Goal: Task Accomplishment & Management: Use online tool/utility

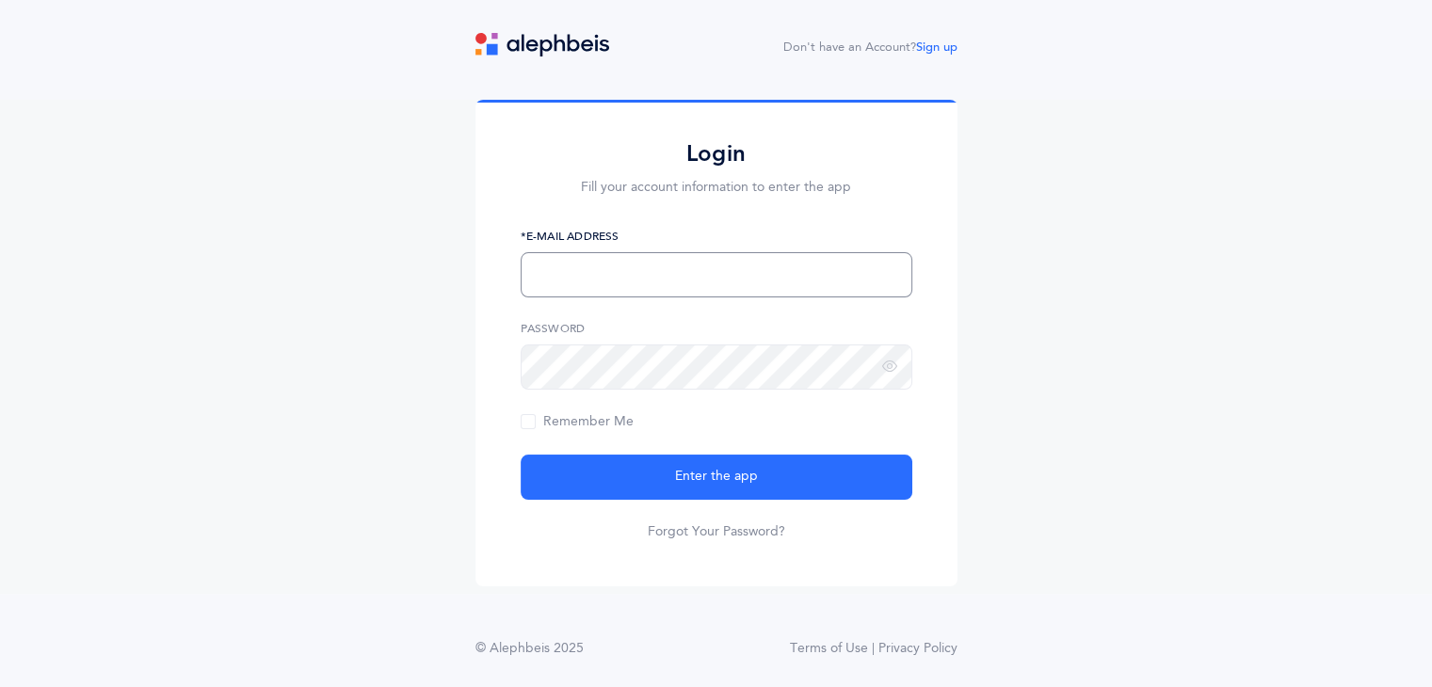
click at [615, 257] on input "text" at bounding box center [717, 274] width 392 height 45
type input "shalali@magenephraim.com"
click at [521, 455] on button "Enter the app" at bounding box center [717, 477] width 392 height 45
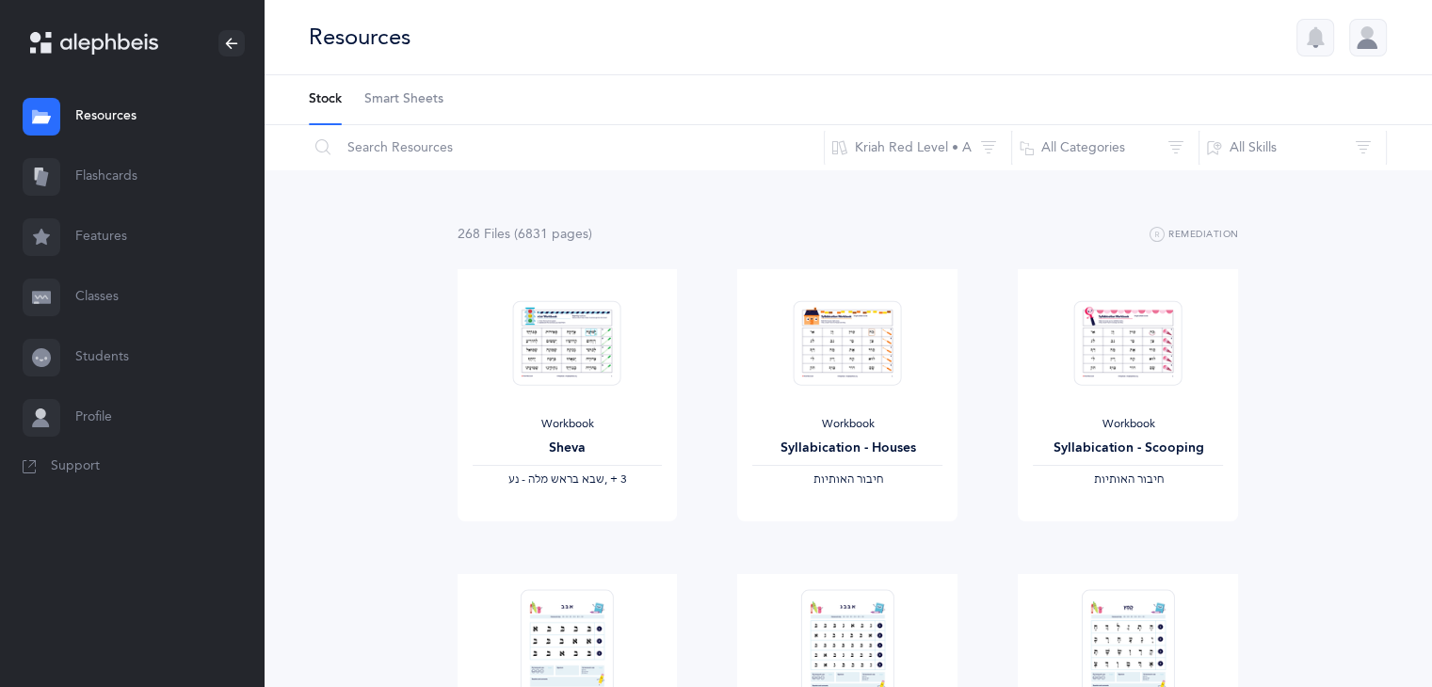
click at [89, 178] on link "Flashcards" at bounding box center [132, 177] width 264 height 60
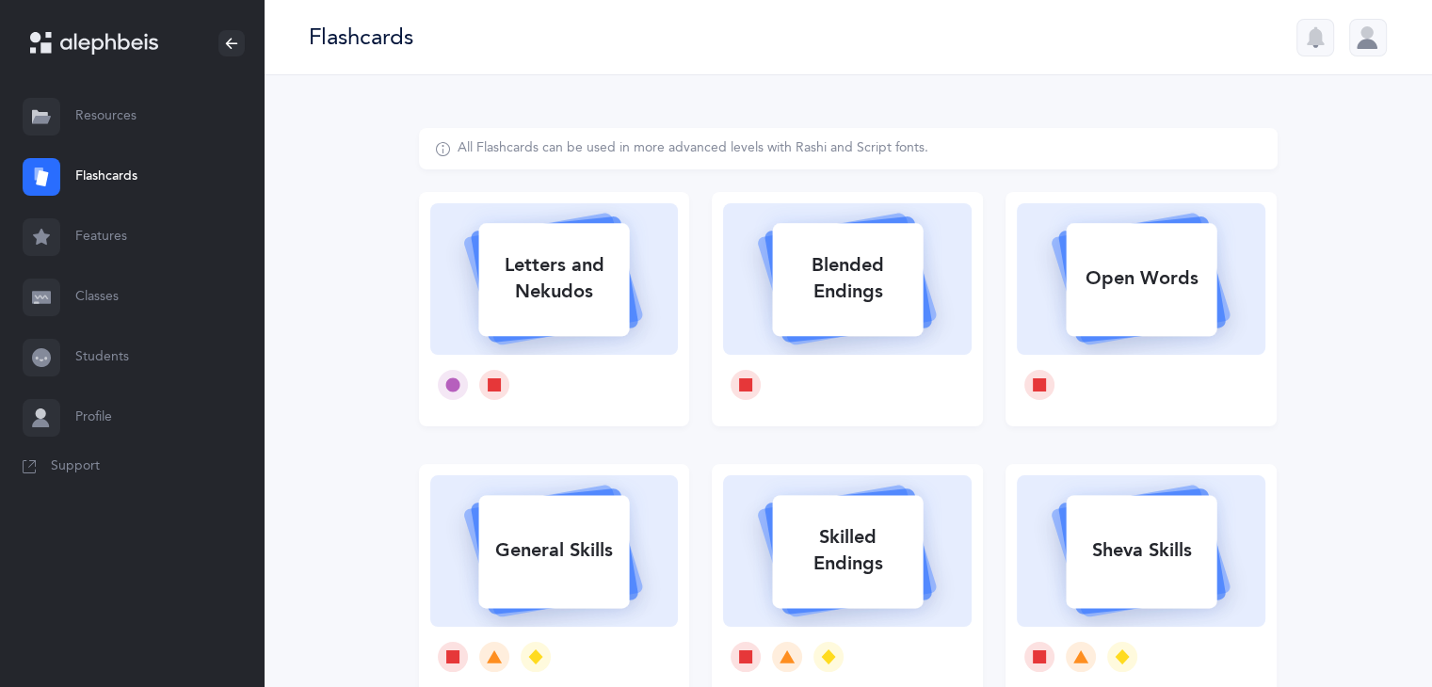
click at [572, 275] on div "Letters and Nekudos" at bounding box center [553, 278] width 151 height 75
select select
select select "single"
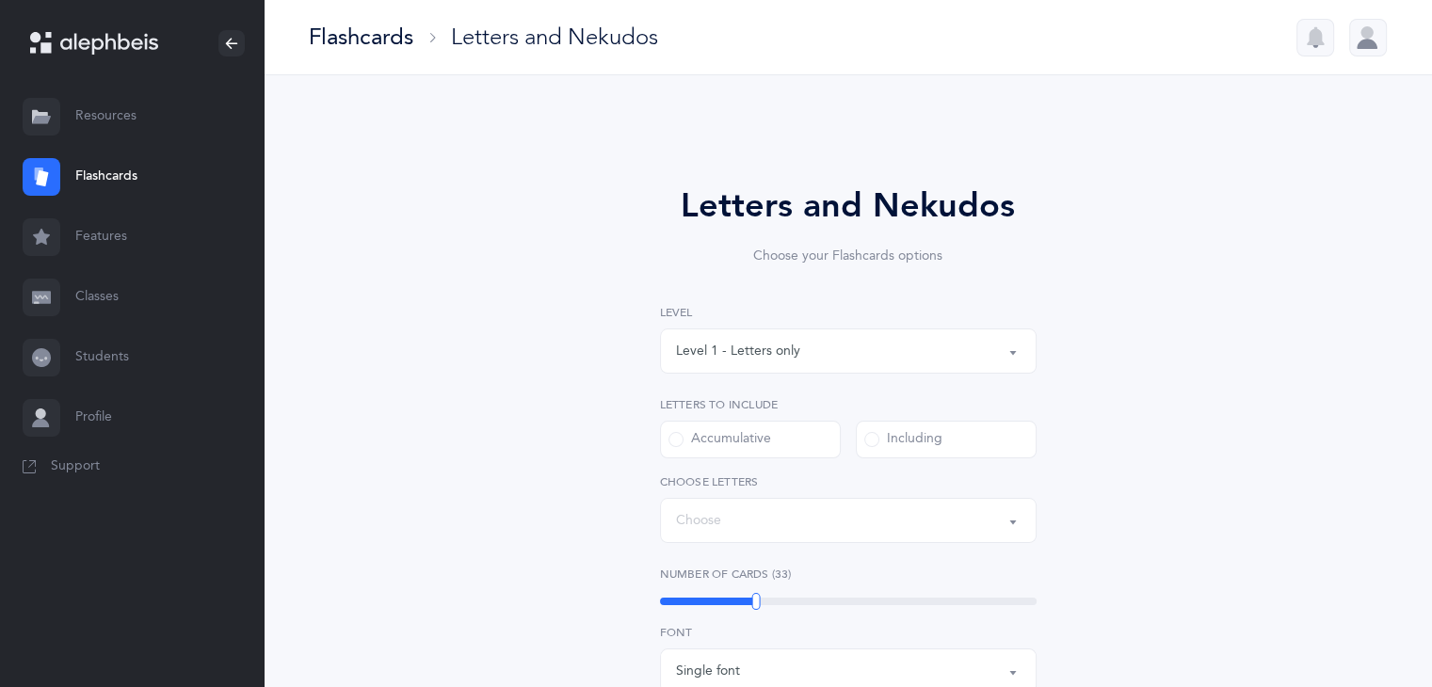
select select "27"
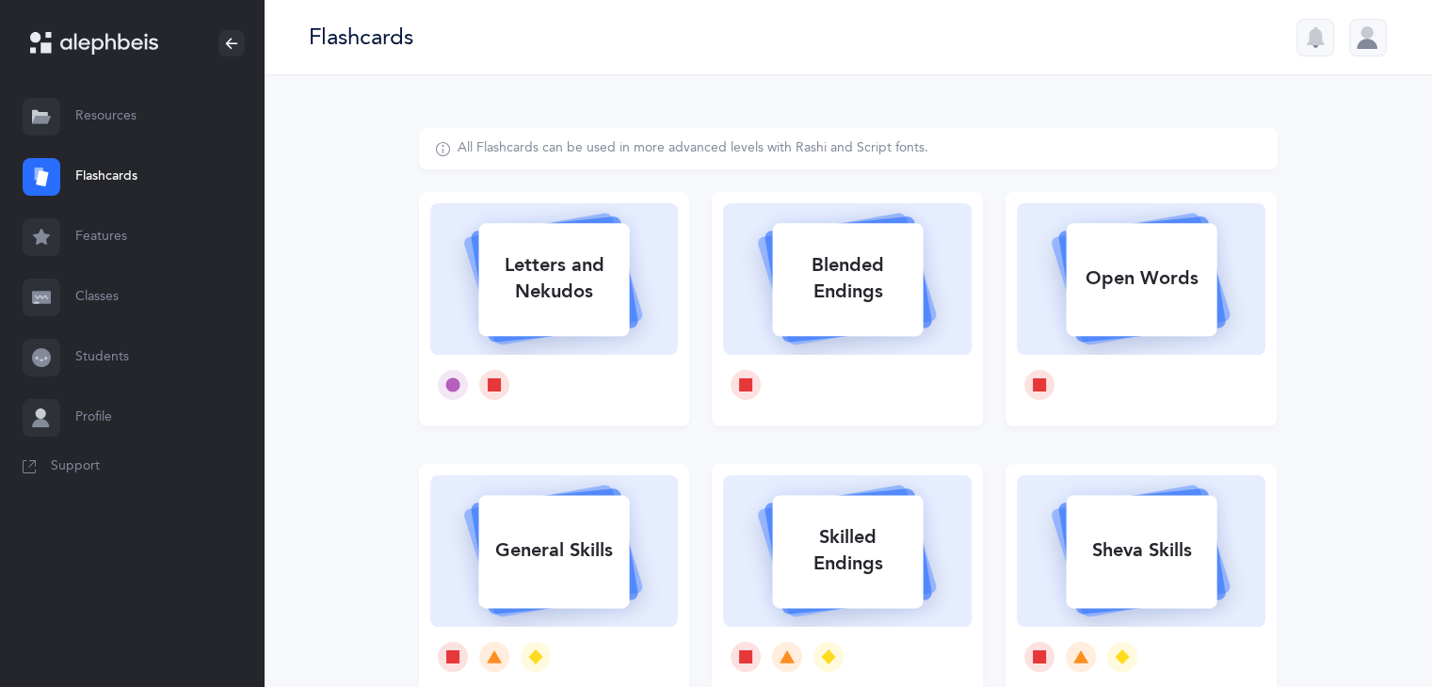
click at [1388, 562] on div "All Flashcards can be used in more advanced levels with Rashi and Script fonts.…" at bounding box center [848, 579] width 1169 height 1009
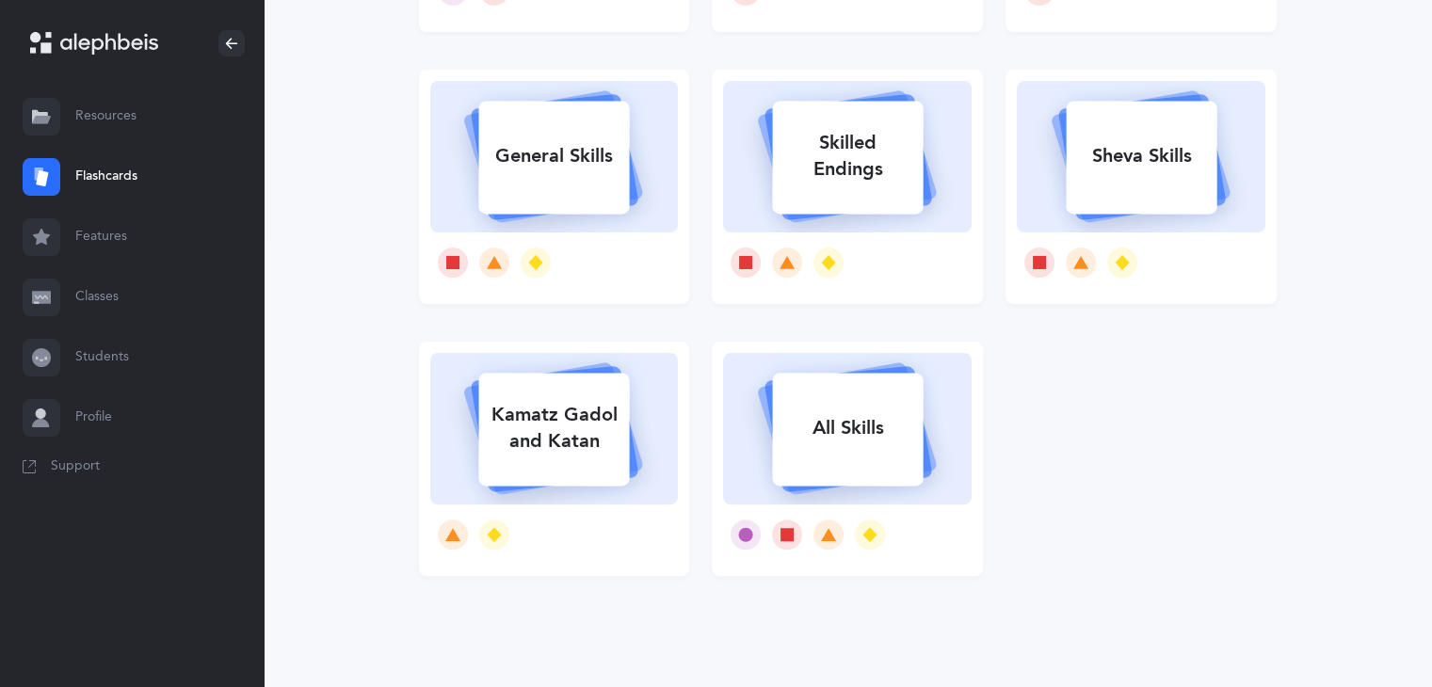
scroll to position [396, 0]
click at [533, 258] on icon at bounding box center [535, 261] width 14 height 15
select select "single"
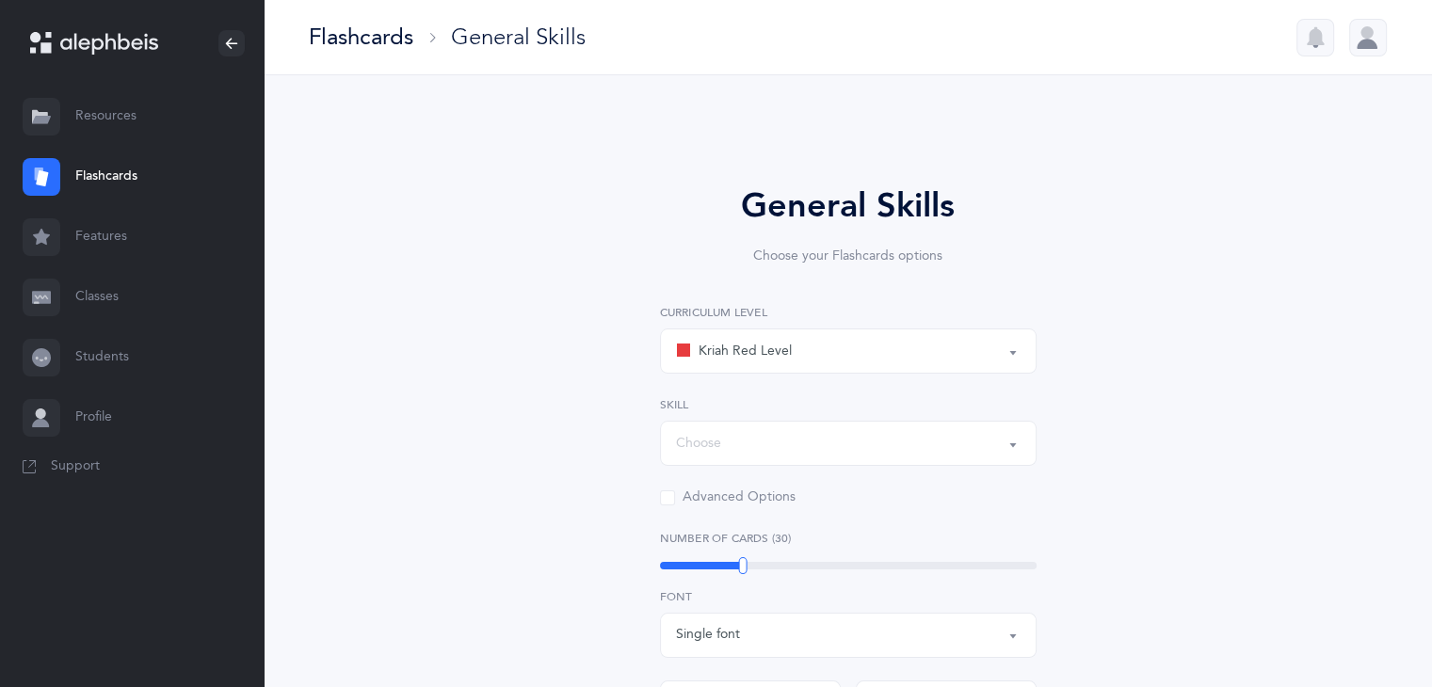
select select "Silent Letters"
select select
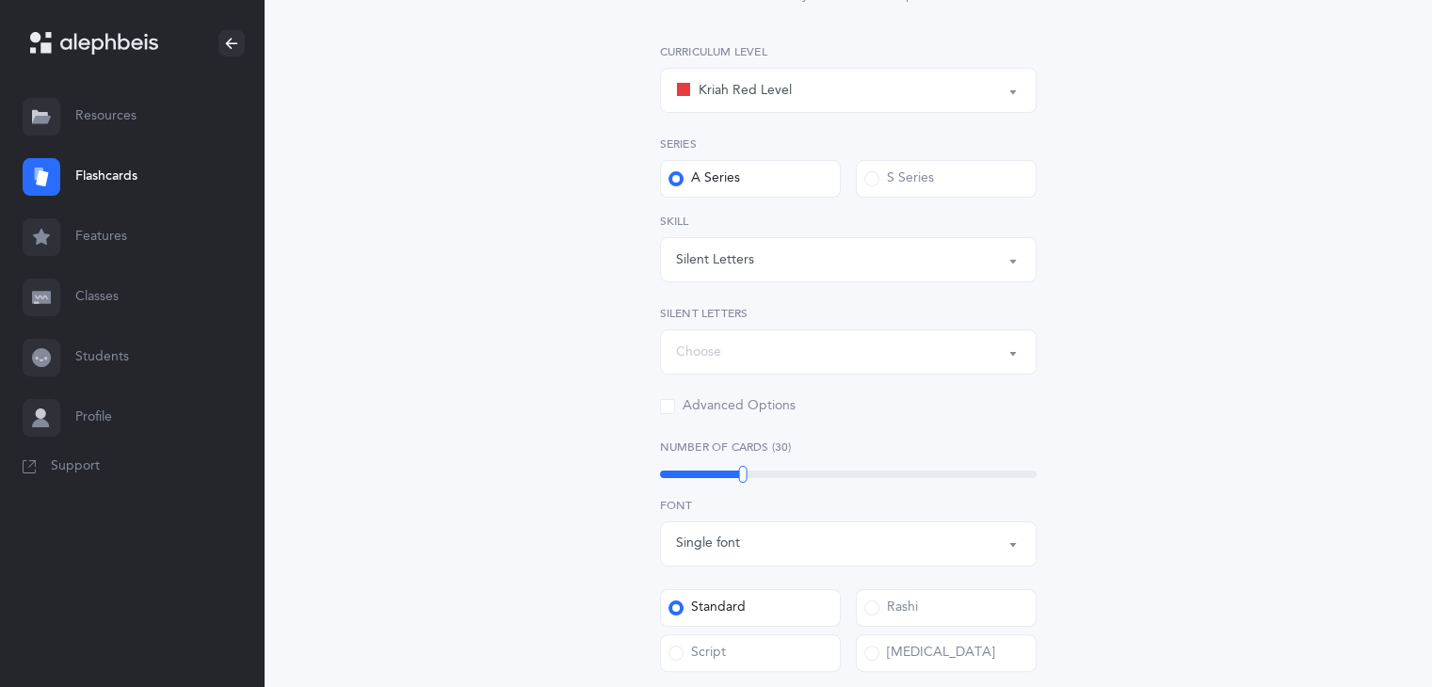
scroll to position [264, 0]
click at [994, 103] on div "Kriah Red Level" at bounding box center [848, 88] width 345 height 32
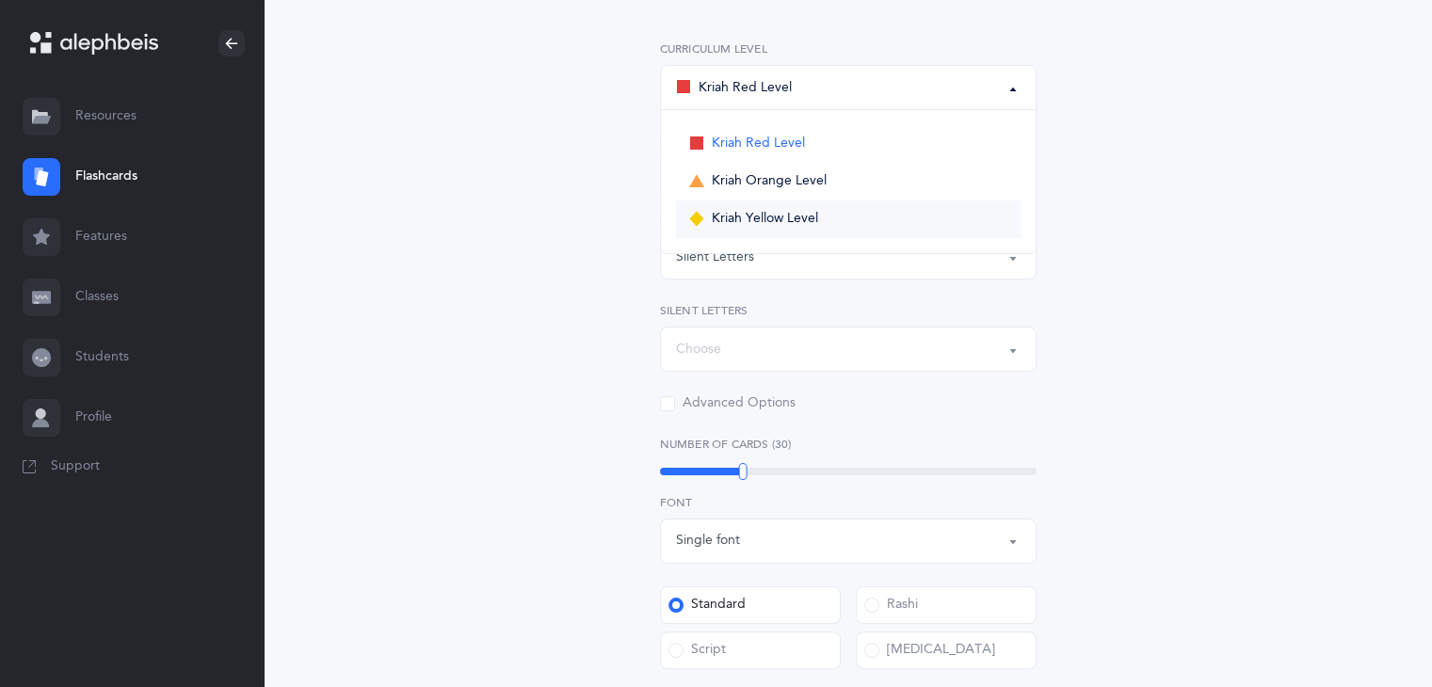
click at [768, 219] on span "Kriah Yellow Level" at bounding box center [765, 219] width 106 height 17
select select "5"
click at [865, 166] on label "S Series" at bounding box center [946, 176] width 181 height 38
click at [0, 0] on input "S Series" at bounding box center [0, 0] width 0 height 0
click at [1002, 253] on div "Silent Letters" at bounding box center [848, 257] width 345 height 32
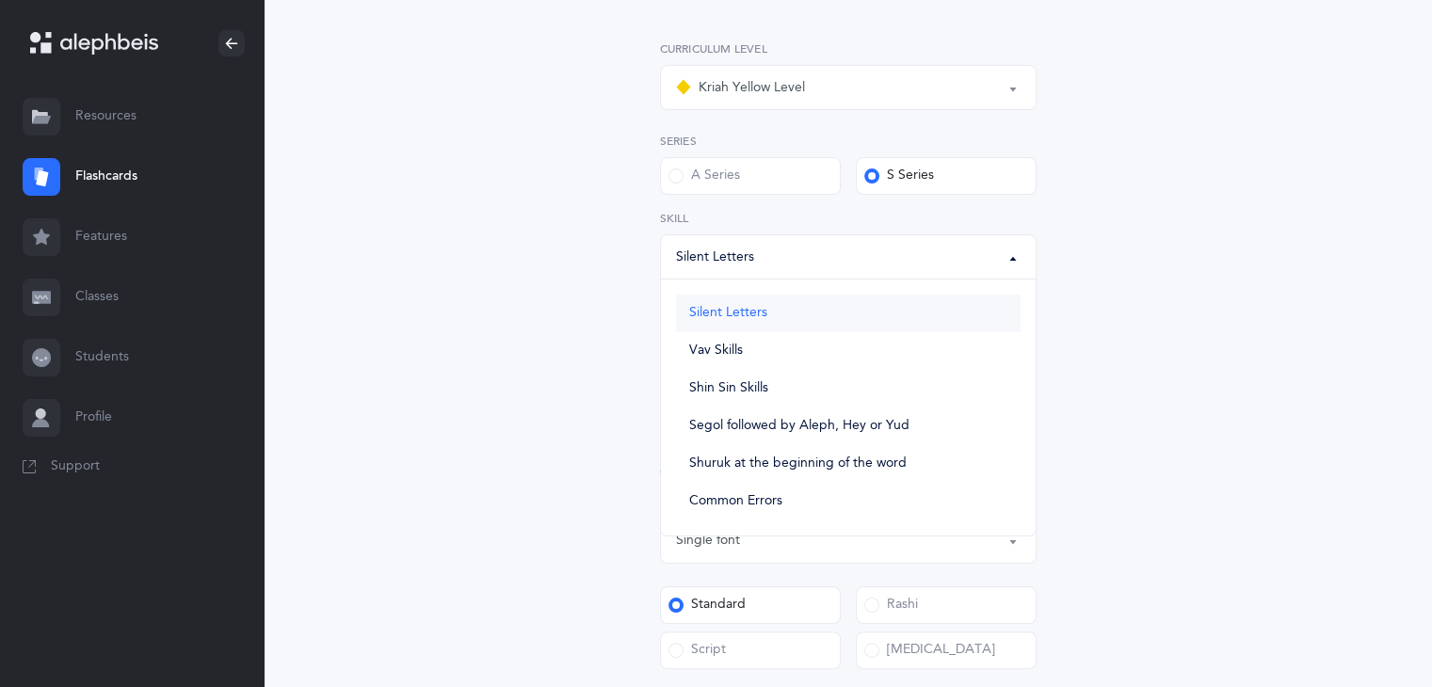
click at [719, 310] on span "Silent Letters" at bounding box center [728, 313] width 78 height 17
select select "Silent Letters"
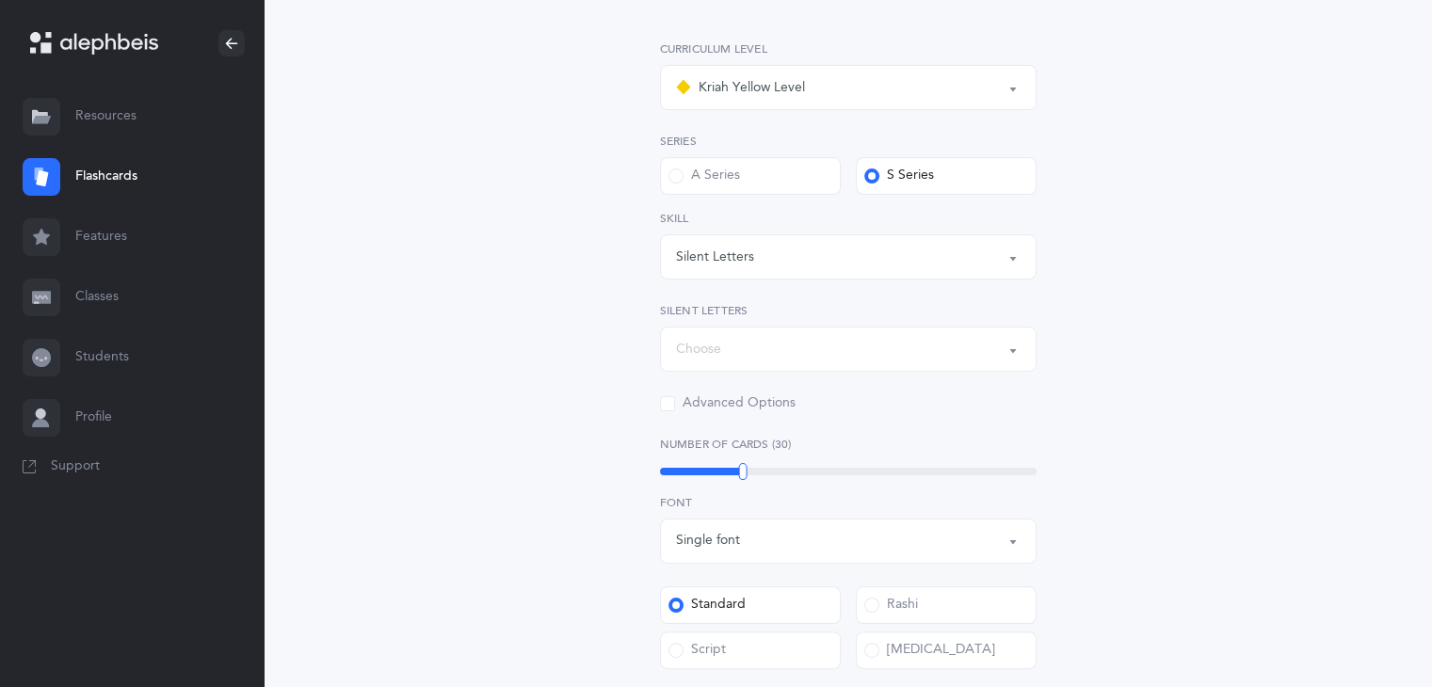
click at [775, 352] on div "Choose" at bounding box center [848, 349] width 345 height 32
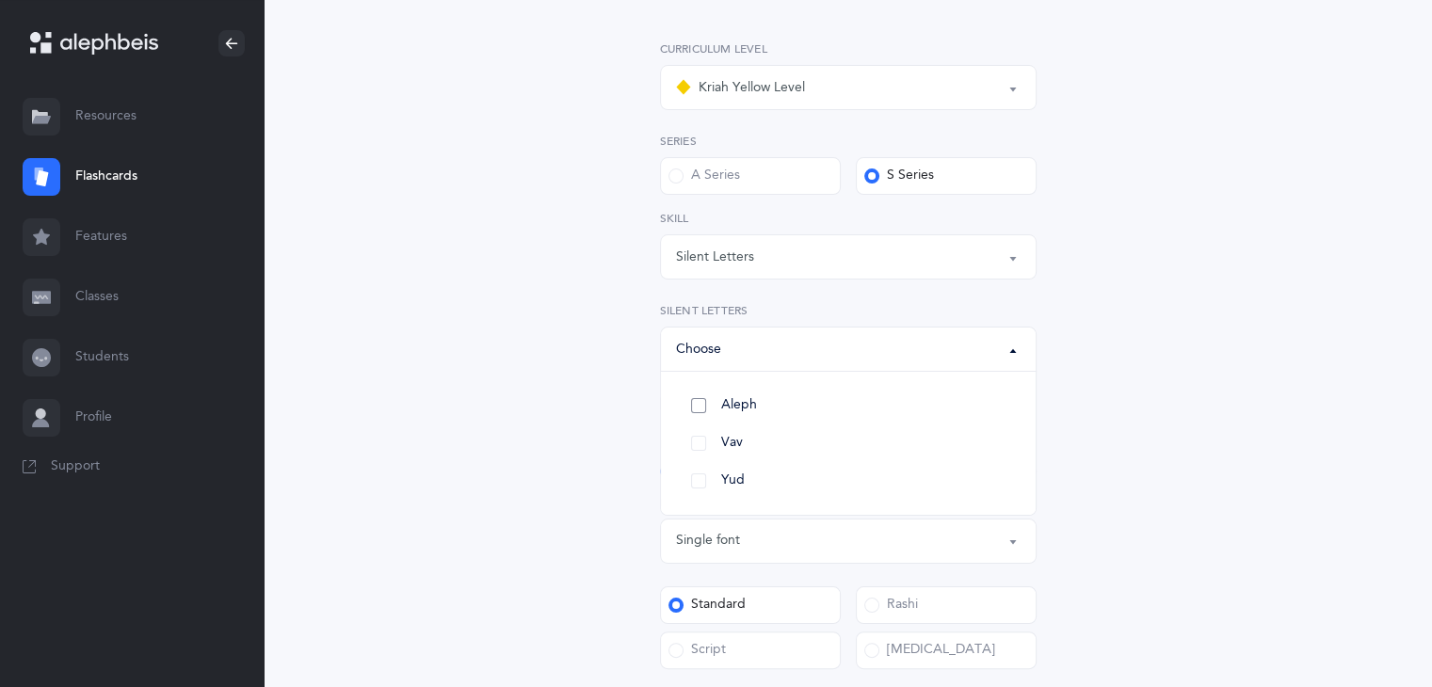
click at [687, 410] on link "Aleph" at bounding box center [848, 406] width 345 height 38
select select "82"
click at [689, 441] on link "Vav" at bounding box center [848, 444] width 345 height 38
click at [697, 481] on link "Yud" at bounding box center [848, 481] width 345 height 38
click at [579, 386] on div "General Skills Choose your Flashcards options Kriah Red Level Kriah Orange Leve…" at bounding box center [848, 476] width 859 height 1225
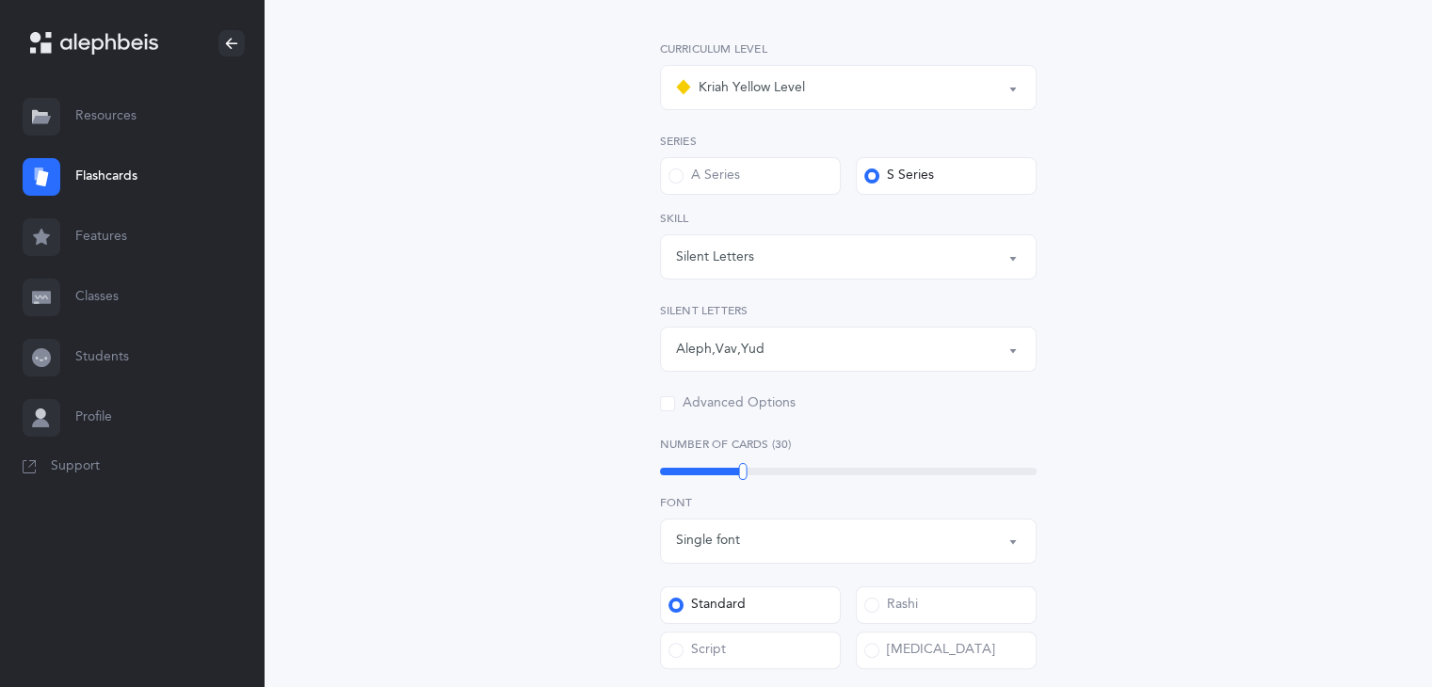
click at [883, 538] on div "Single font" at bounding box center [848, 541] width 345 height 32
click at [550, 516] on div "General Skills Choose your Flashcards options Kriah Red Level Kriah Orange Leve…" at bounding box center [848, 476] width 859 height 1225
click at [1258, 482] on div "General Skills Choose your Flashcards options Kriah Red Level Kriah Orange Leve…" at bounding box center [848, 476] width 859 height 1225
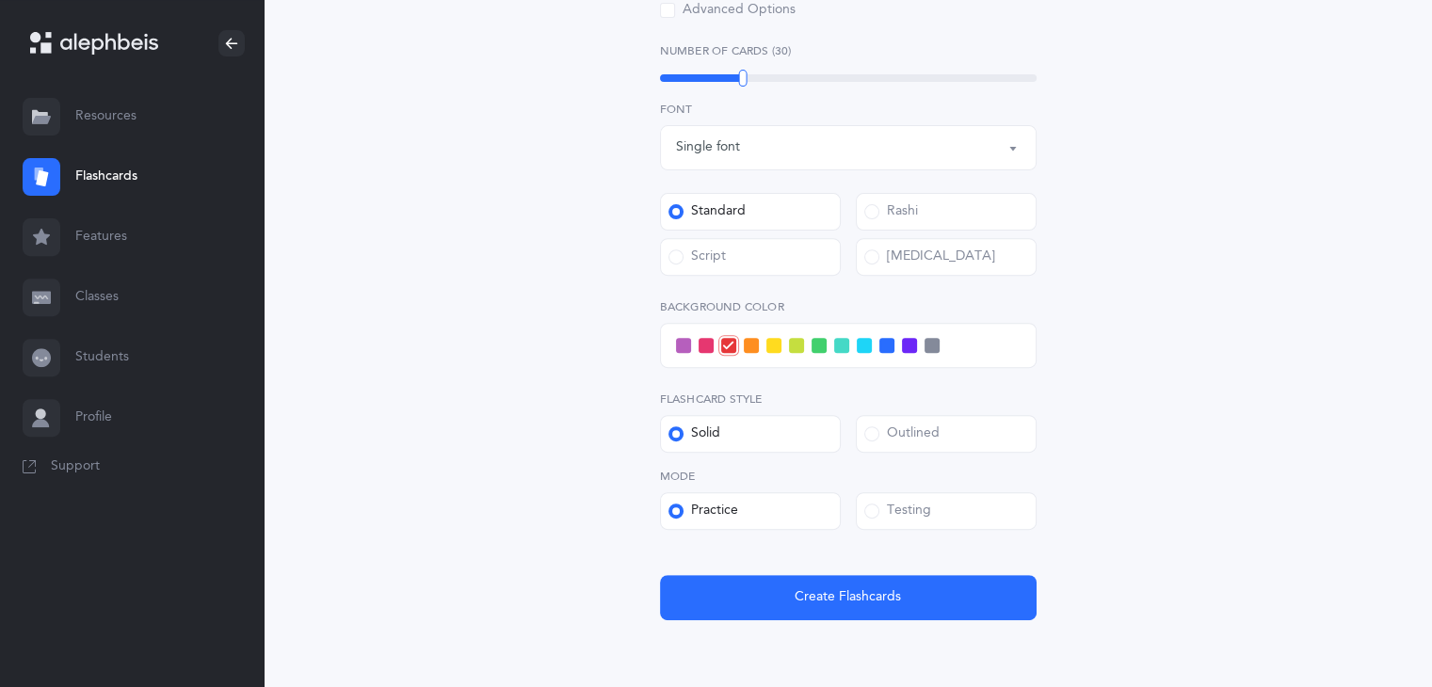
scroll to position [678, 0]
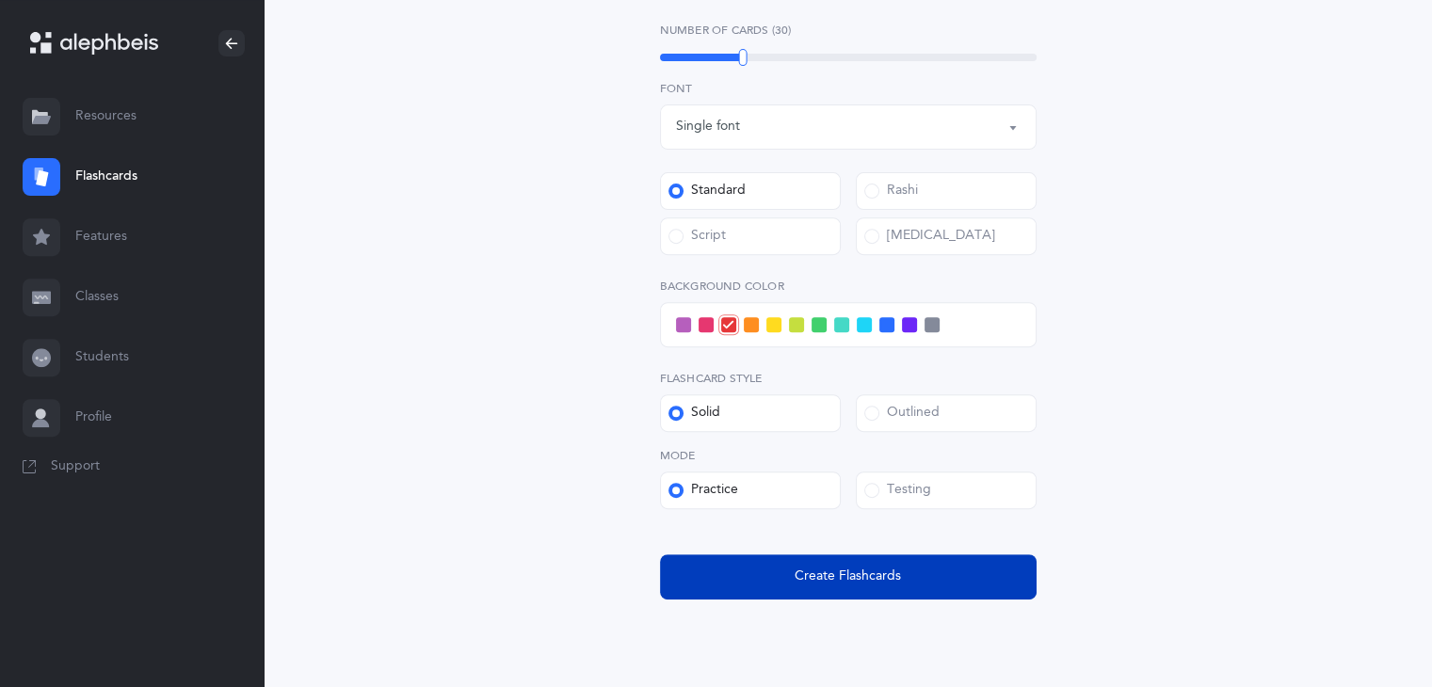
click at [845, 577] on span "Create Flashcards" at bounding box center [848, 577] width 106 height 20
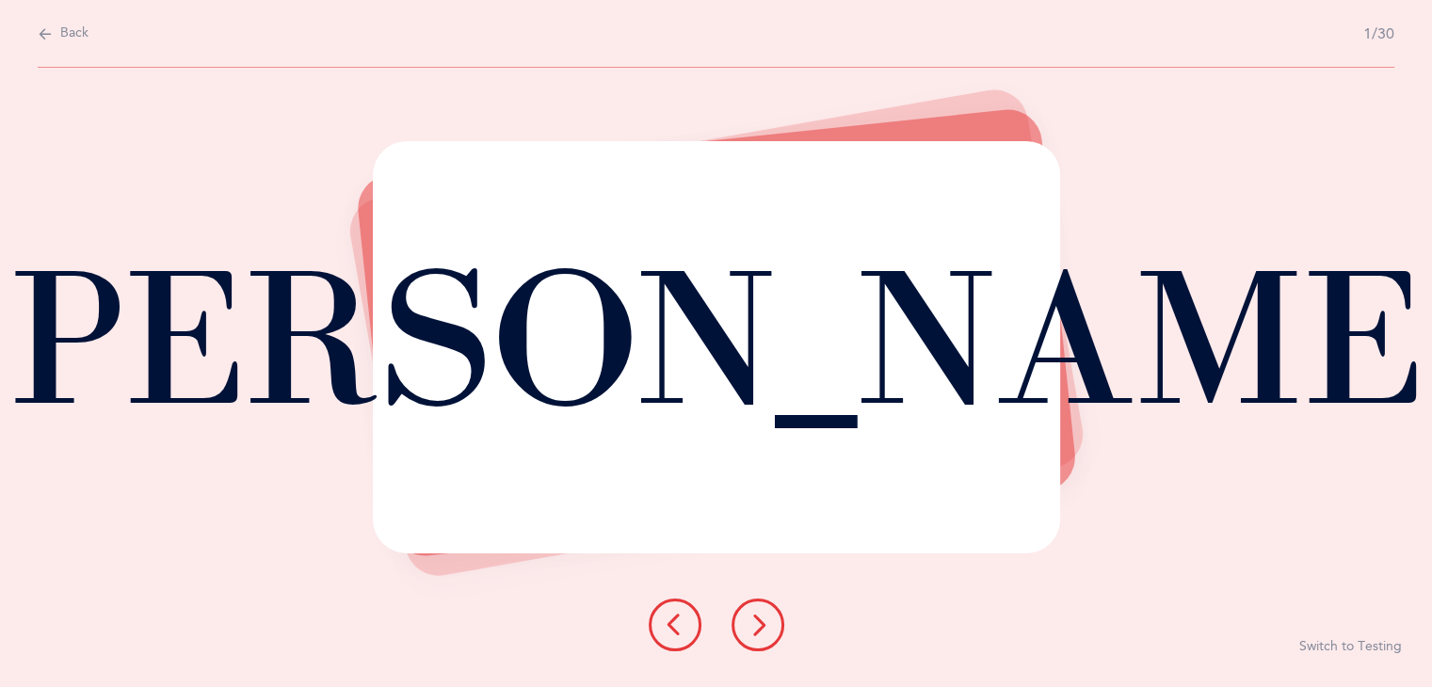
scroll to position [0, 0]
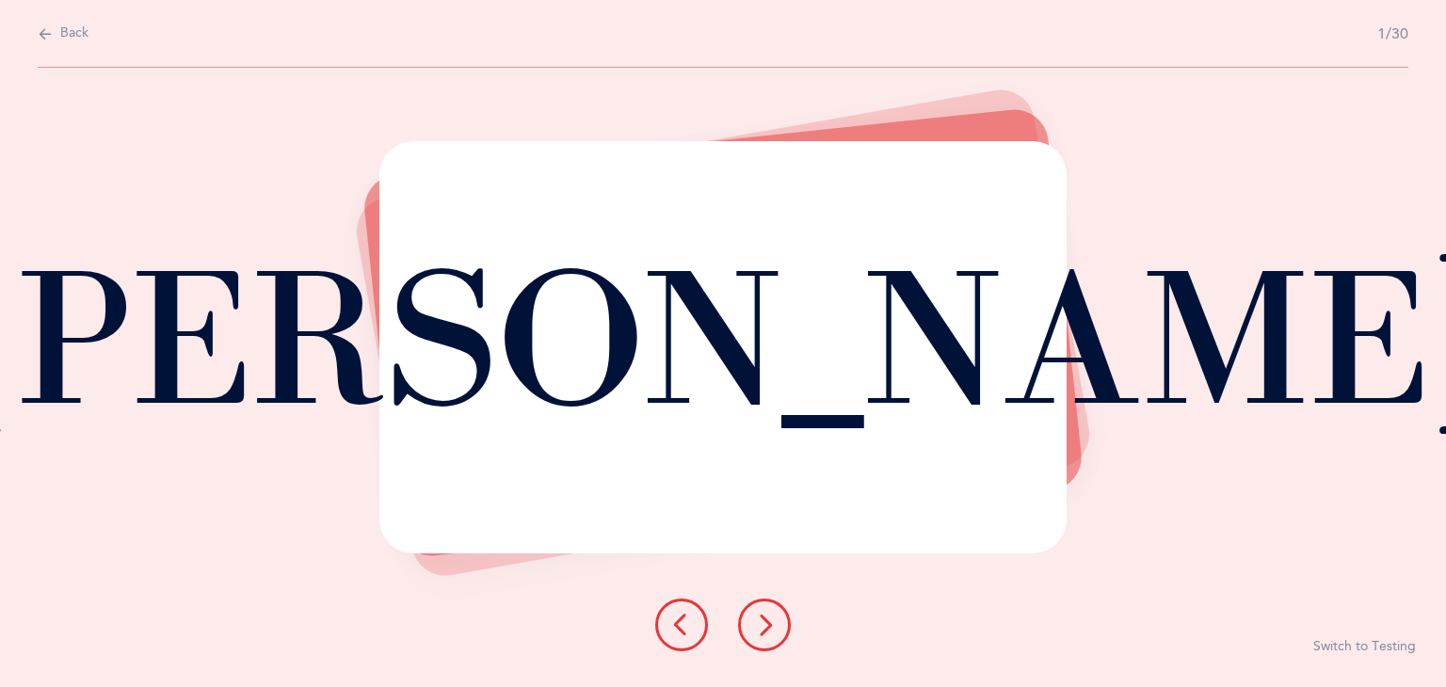
click at [756, 627] on icon at bounding box center [764, 625] width 23 height 23
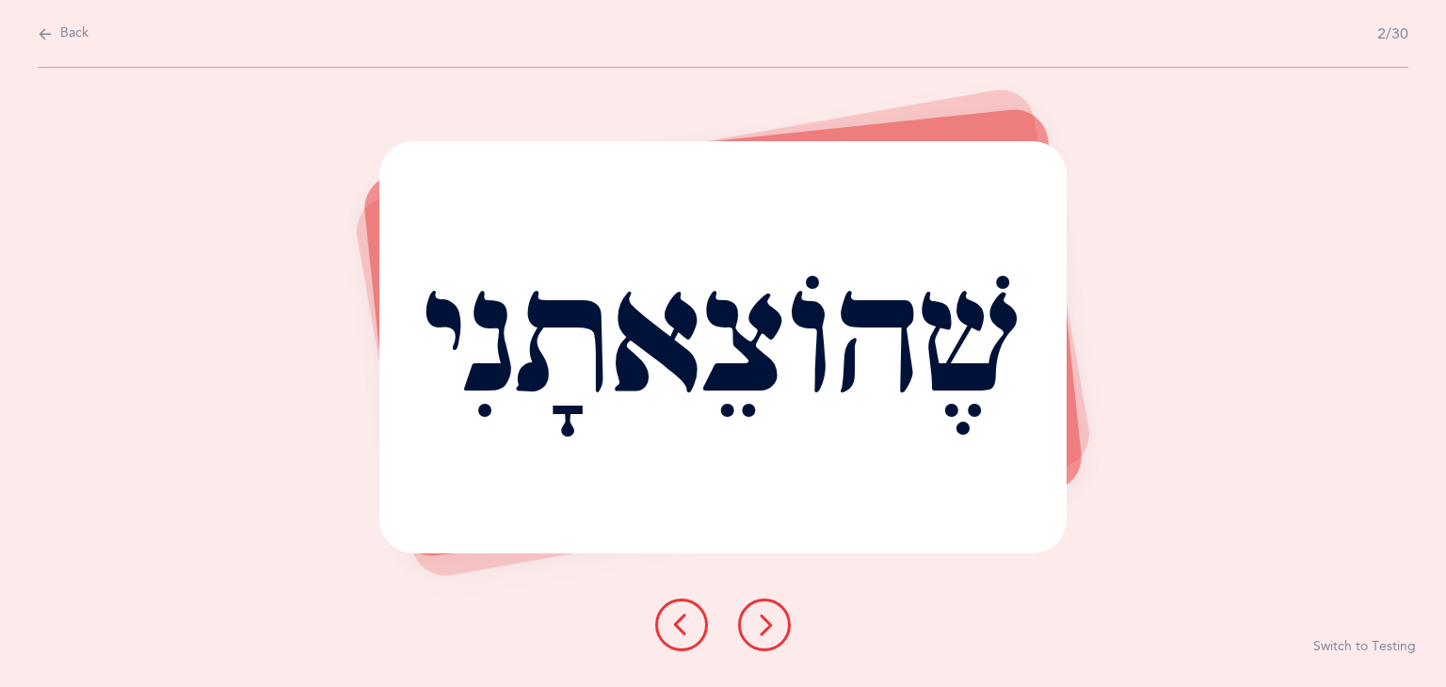
click at [756, 627] on icon at bounding box center [764, 625] width 23 height 23
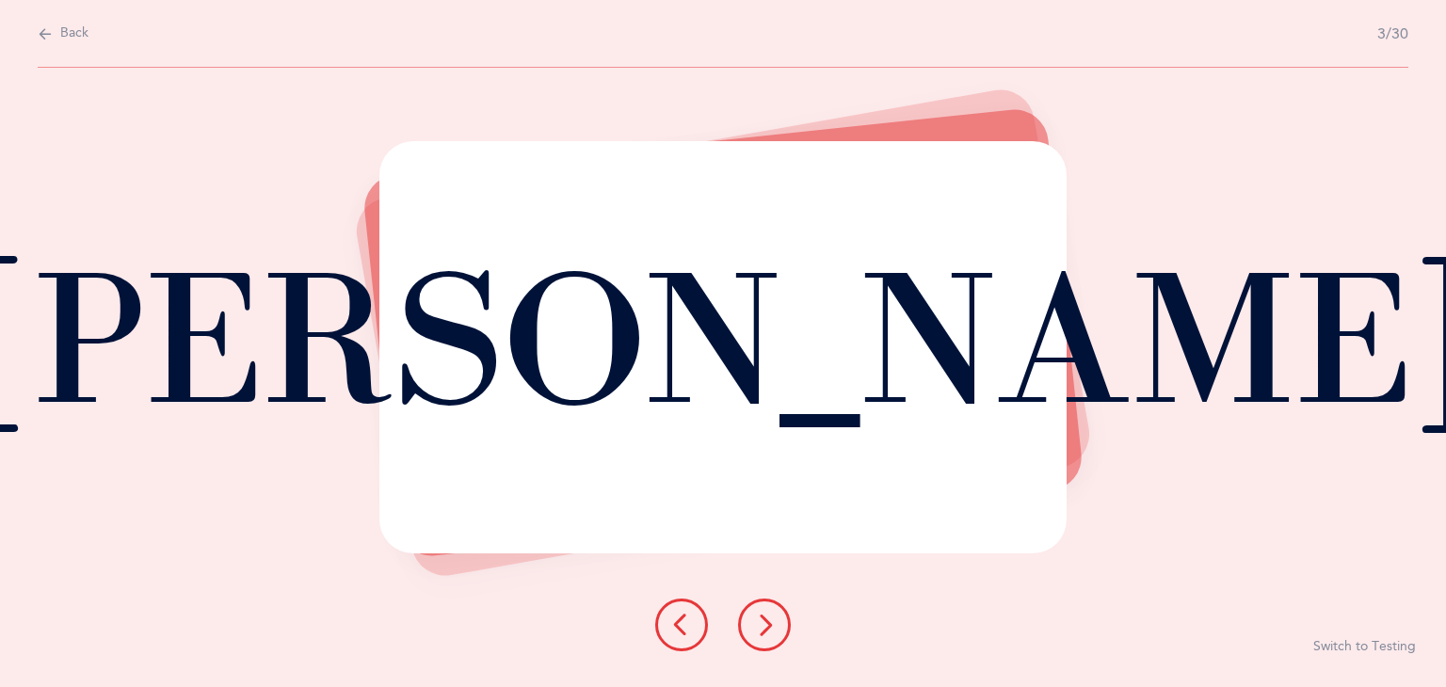
click at [756, 627] on icon at bounding box center [764, 625] width 23 height 23
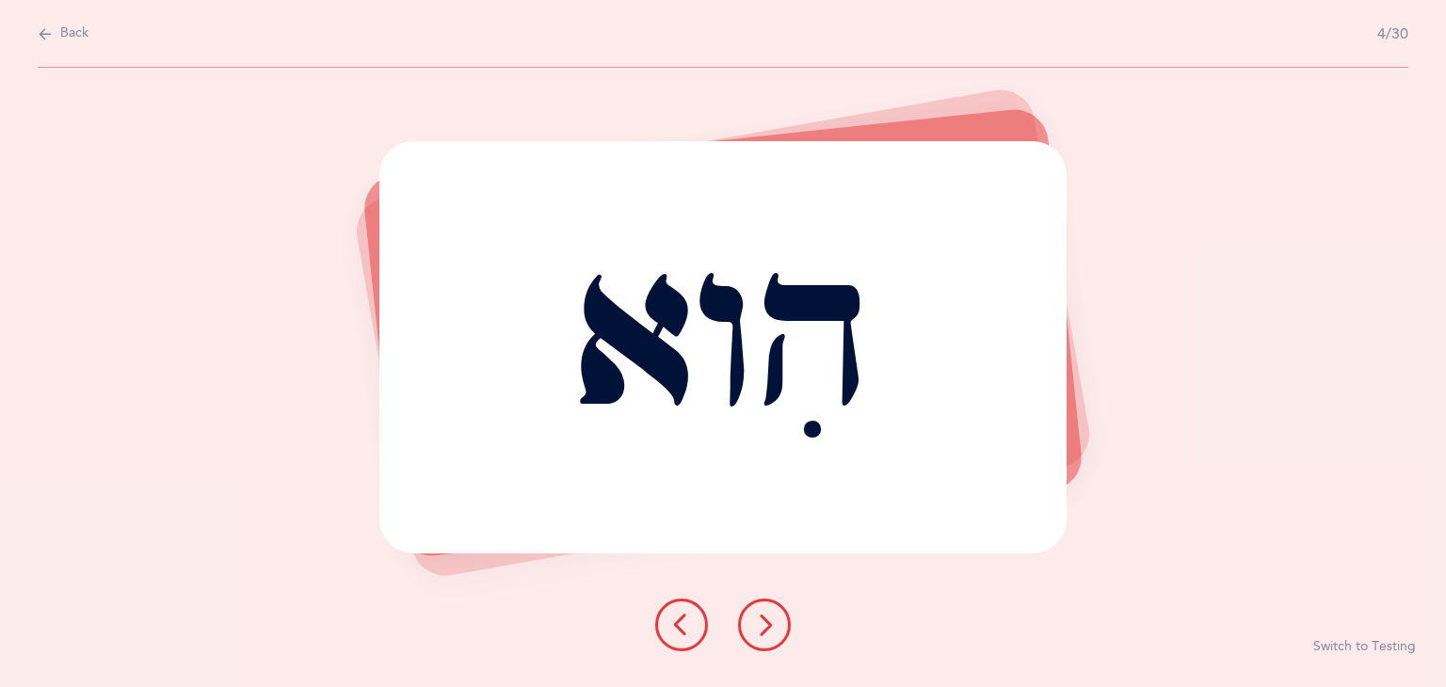
click at [67, 31] on span "Back" at bounding box center [74, 33] width 28 height 19
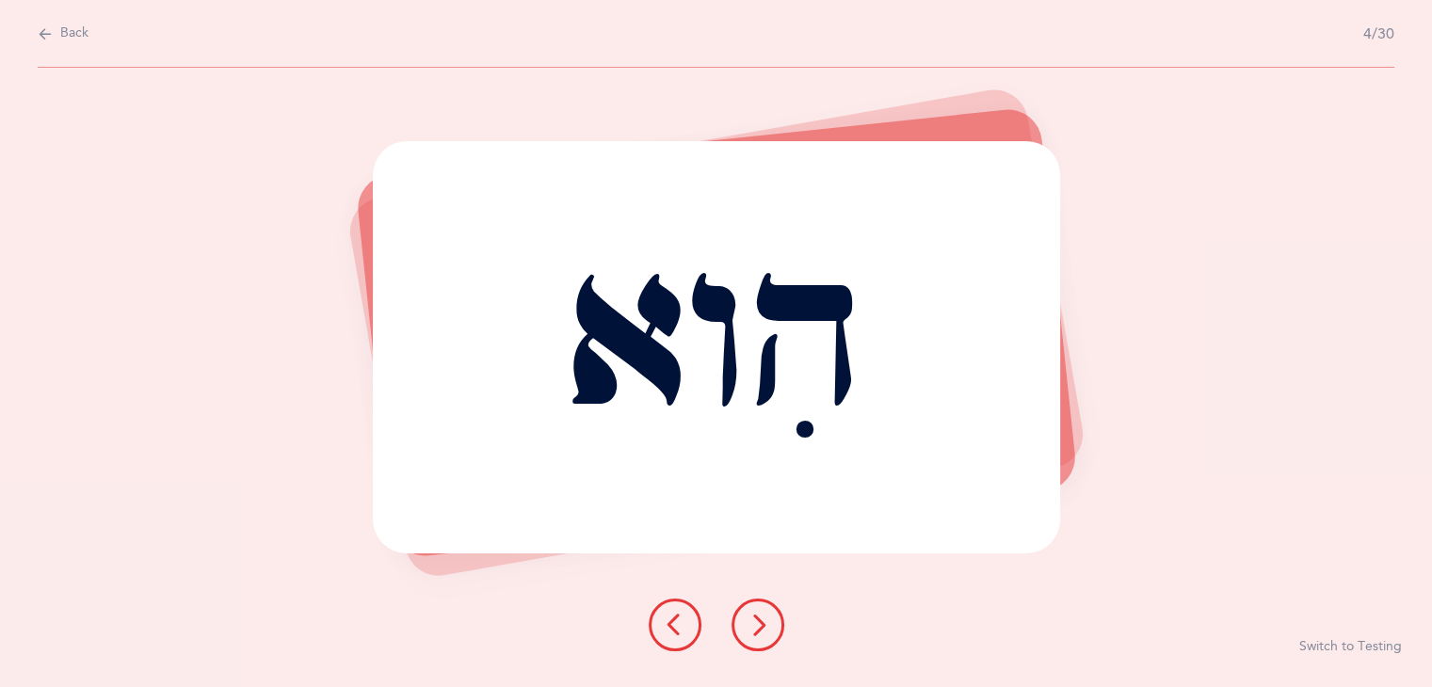
select select "5"
select select "Silent Letters"
select select "single"
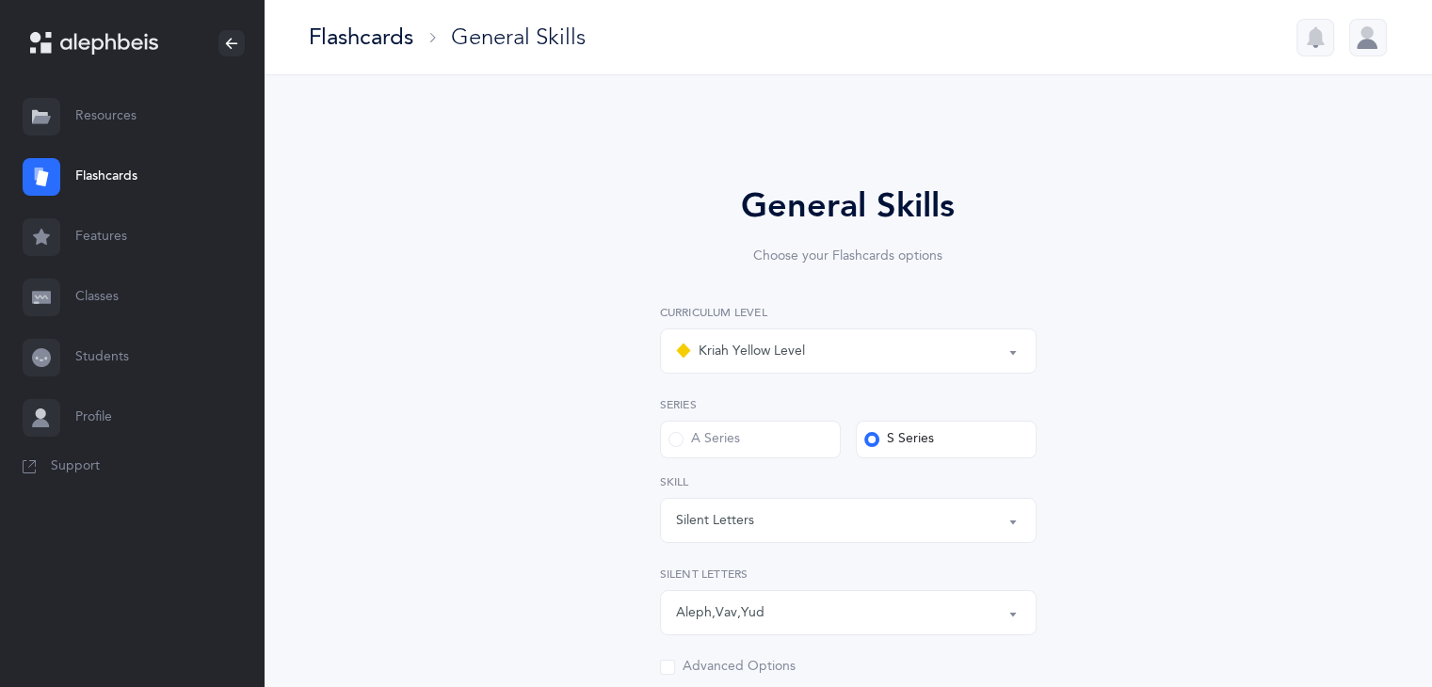
click at [1021, 517] on button "Silent Letters" at bounding box center [848, 520] width 377 height 45
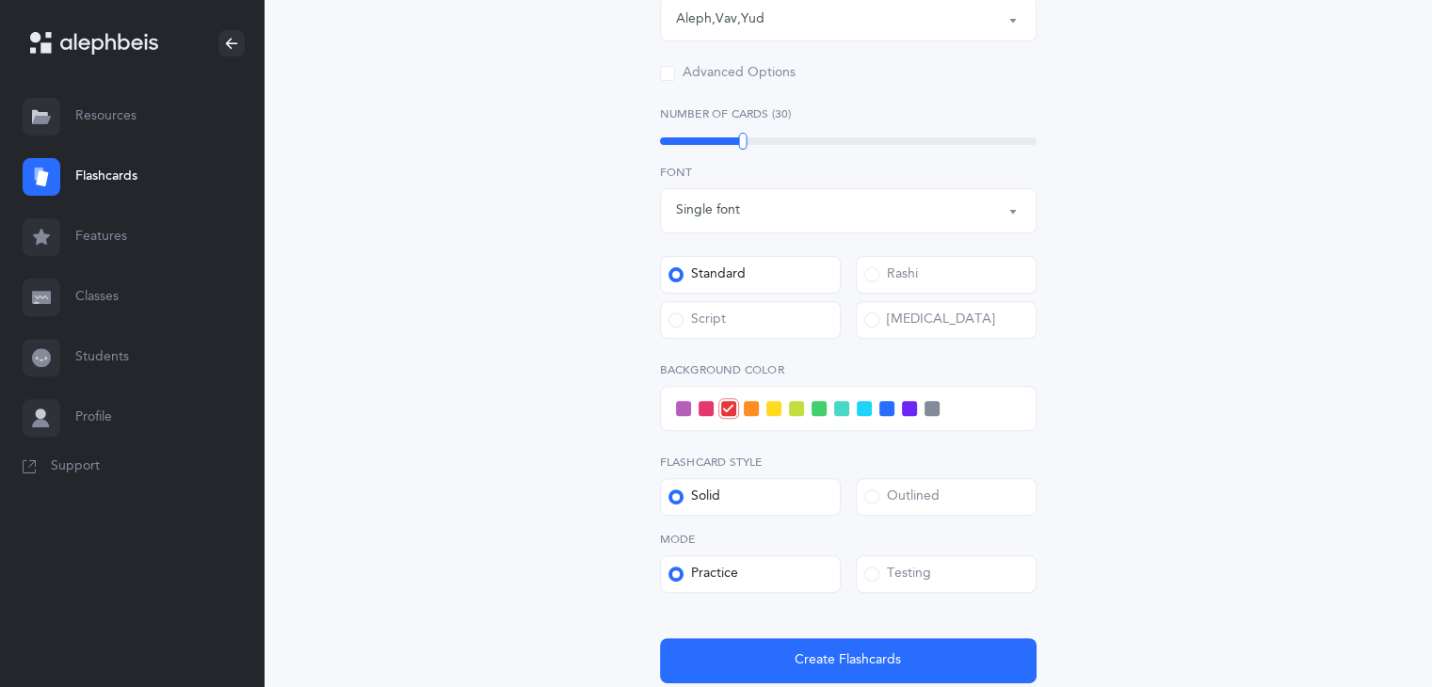
scroll to position [621, 0]
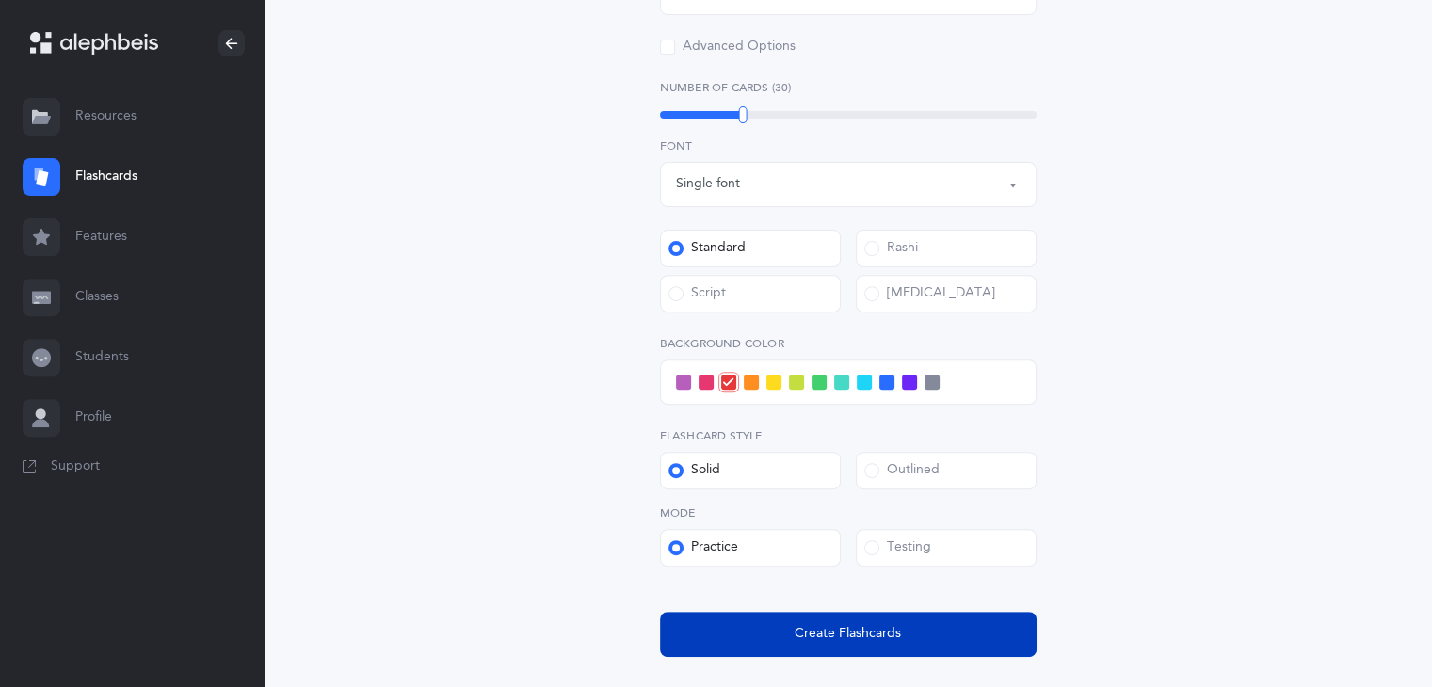
click at [863, 638] on span "Create Flashcards" at bounding box center [848, 634] width 106 height 20
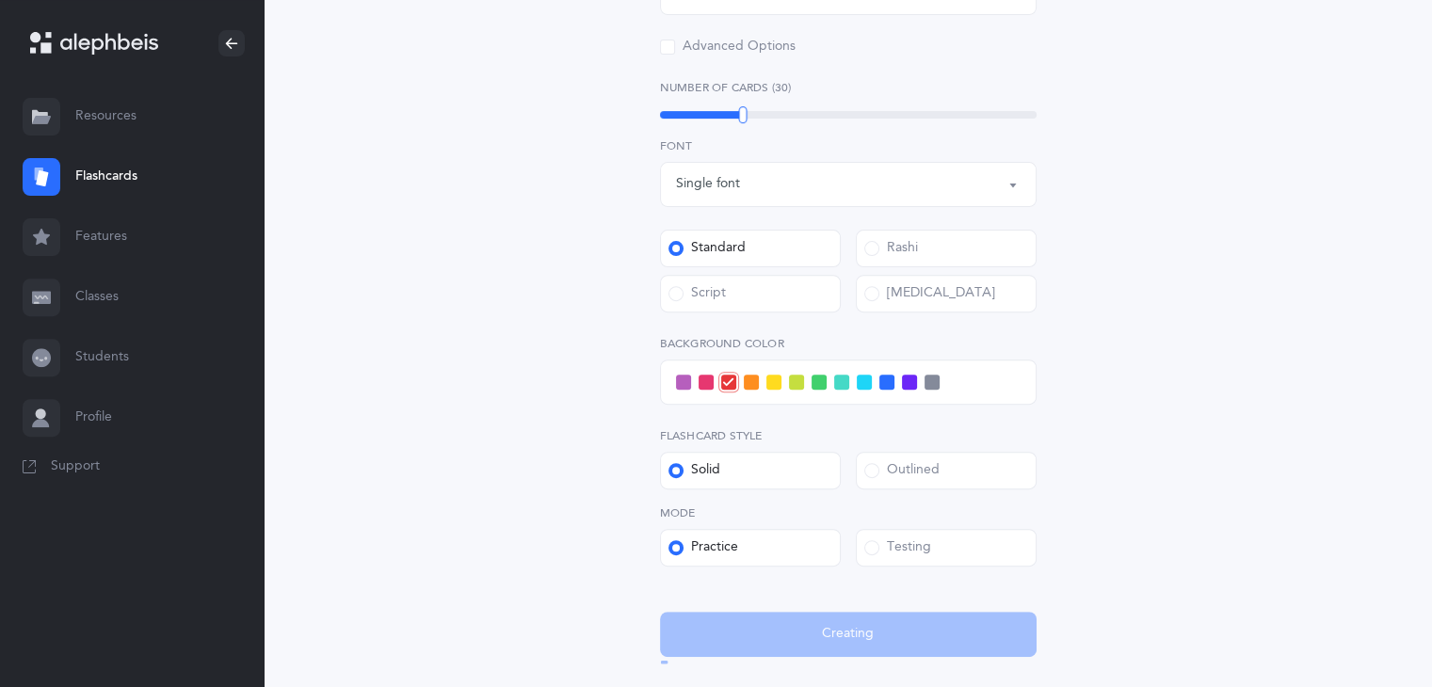
scroll to position [0, 0]
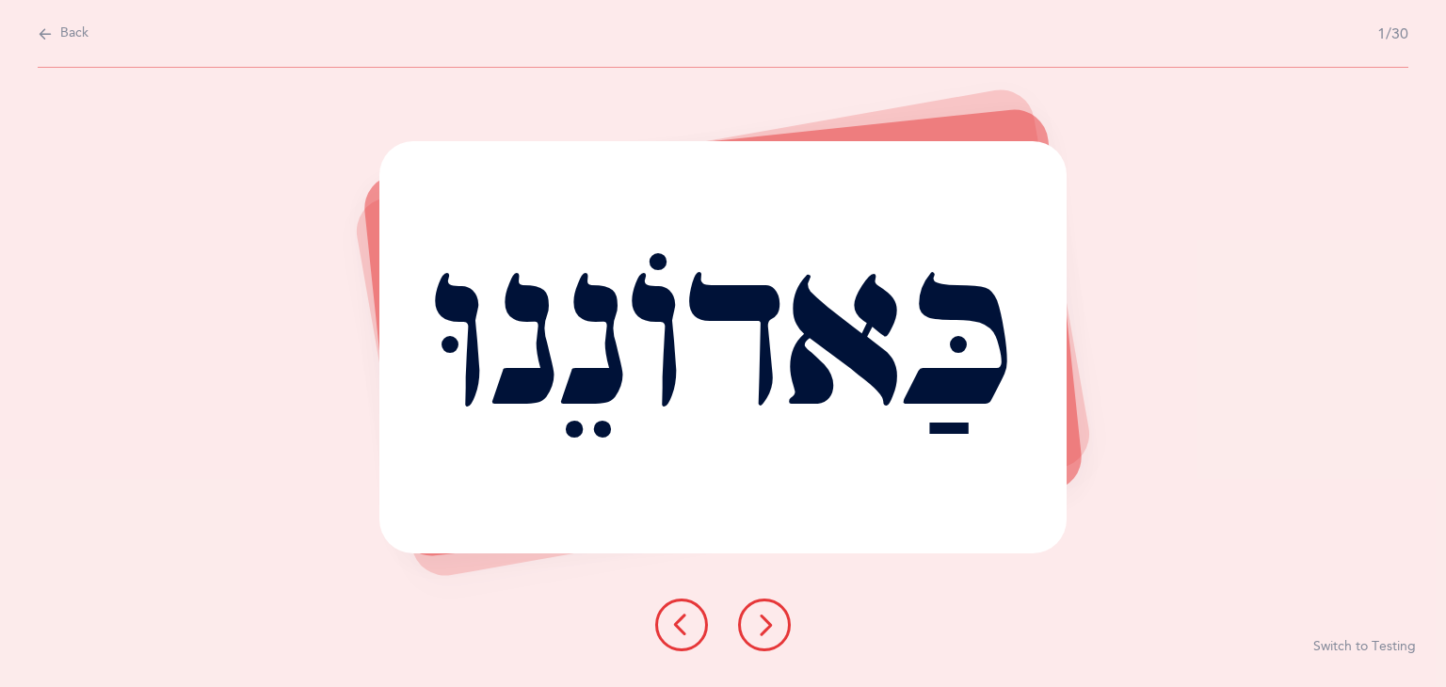
click at [45, 6] on div "Back 1/30" at bounding box center [723, 34] width 1371 height 68
click at [65, 35] on span "Back" at bounding box center [74, 33] width 28 height 19
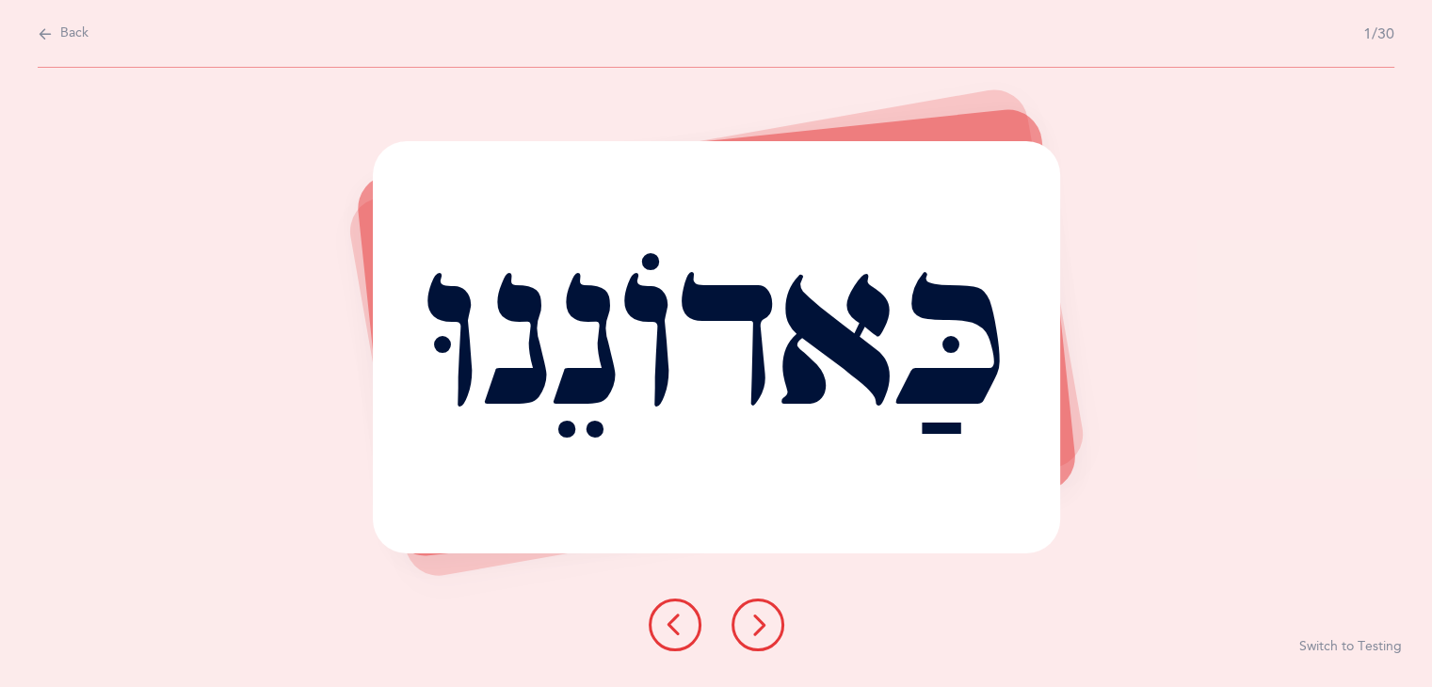
select select "5"
select select "Silent Letters"
select select "single"
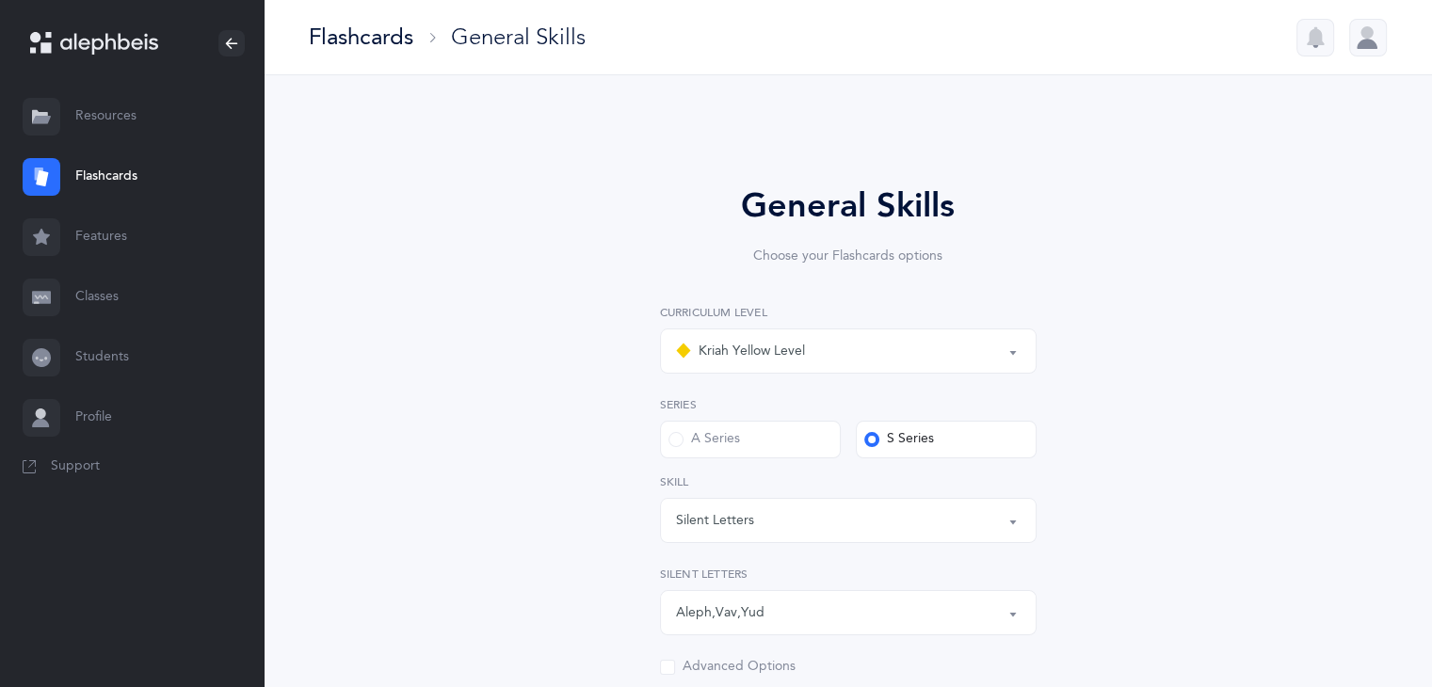
drag, startPoint x: 124, startPoint y: 181, endPoint x: 110, endPoint y: 174, distance: 15.6
click at [110, 174] on link "Flashcards" at bounding box center [132, 177] width 264 height 60
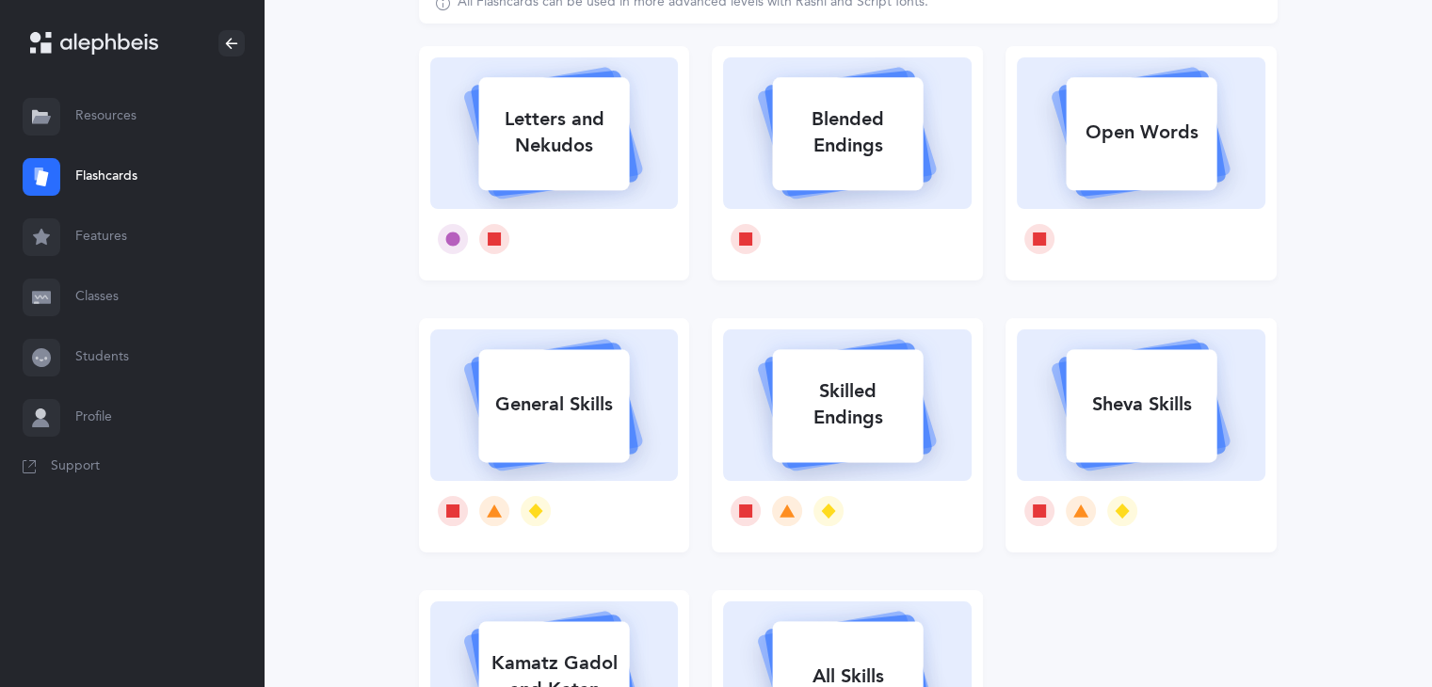
scroll to position [162, 0]
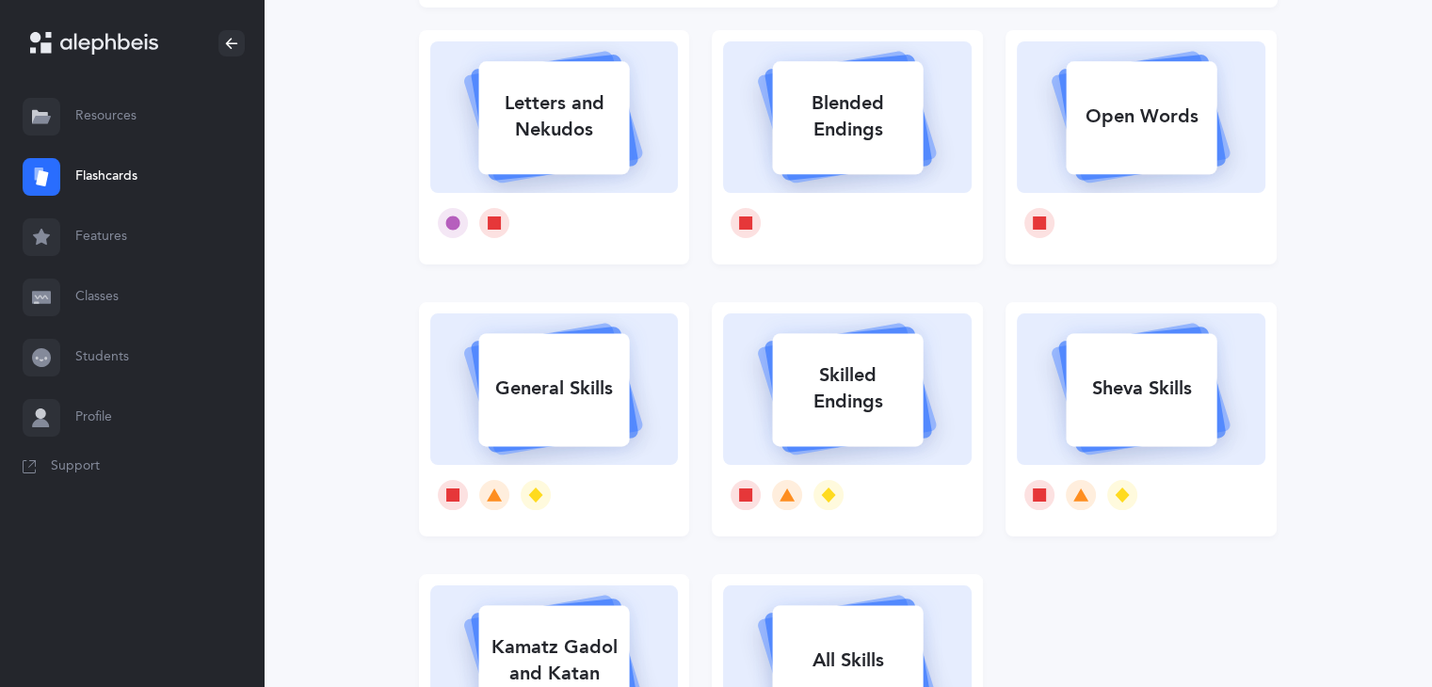
click at [1164, 408] on div "Sheva Skills" at bounding box center [1141, 388] width 151 height 49
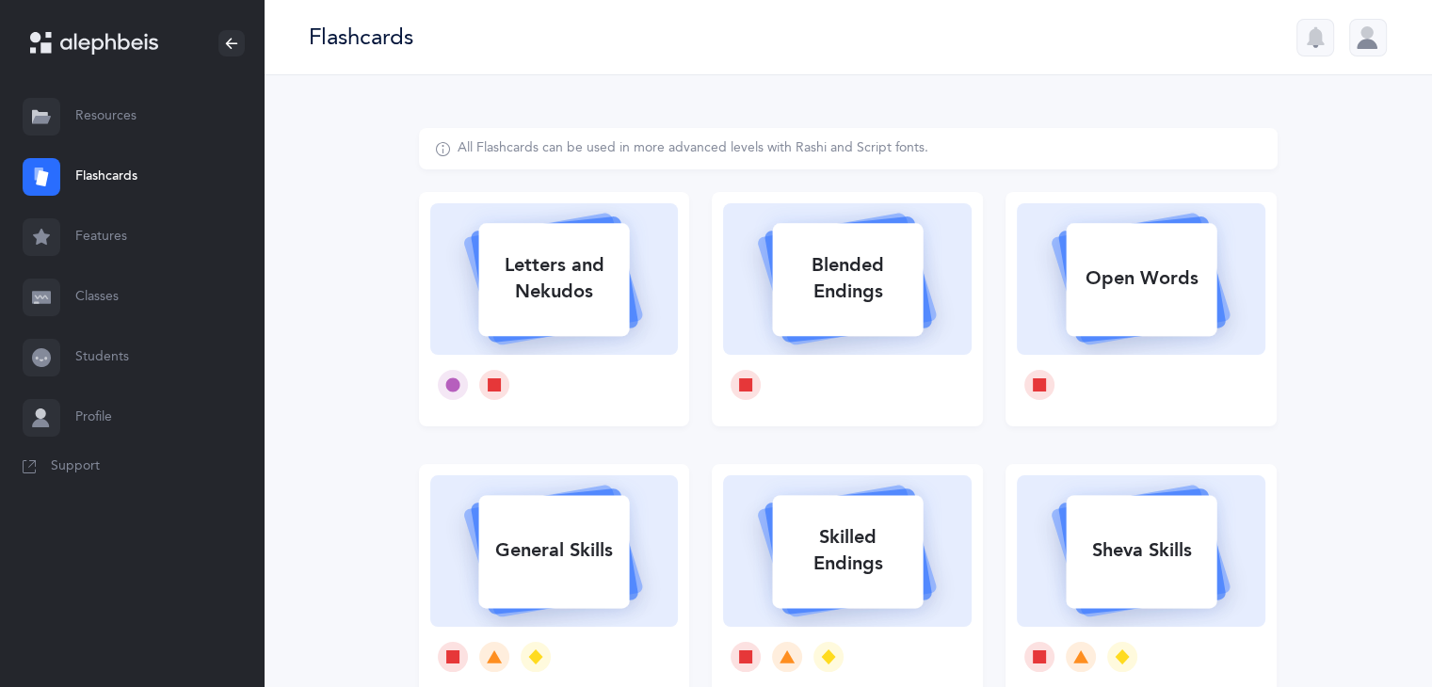
select select
select select "single"
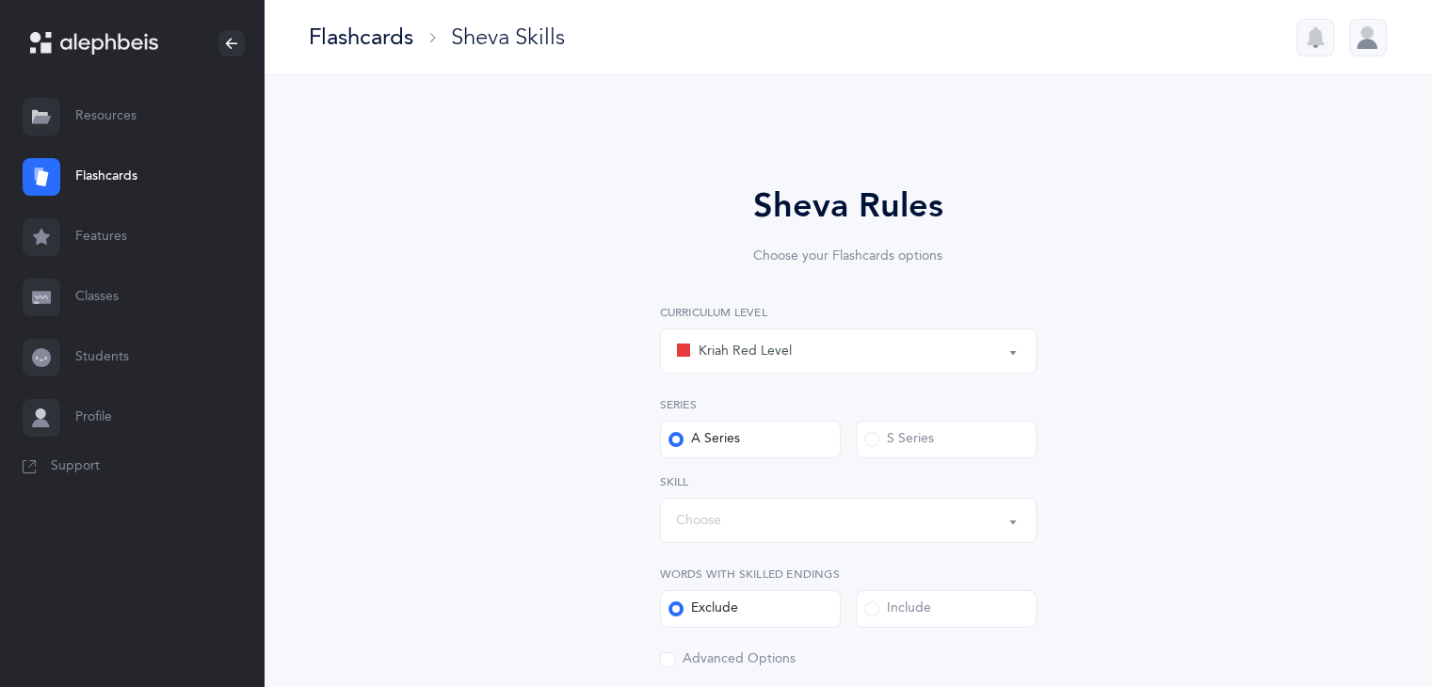
click at [943, 350] on div "Kriah Red Level" at bounding box center [848, 351] width 345 height 32
click at [832, 493] on link "Kriah Yellow Level" at bounding box center [848, 483] width 345 height 38
select select "5"
click at [887, 442] on div "S Series" at bounding box center [900, 439] width 70 height 19
click at [0, 0] on input "S Series" at bounding box center [0, 0] width 0 height 0
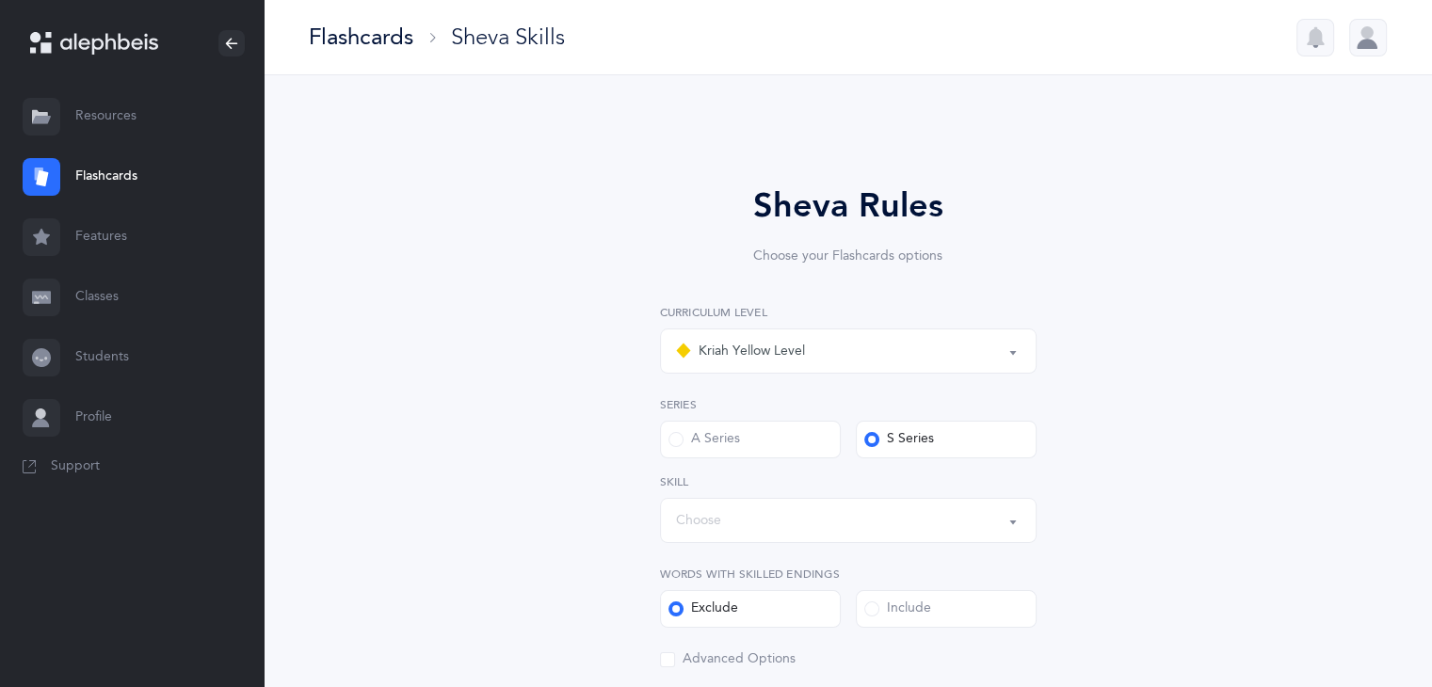
click at [973, 529] on div "Choose" at bounding box center [848, 521] width 345 height 32
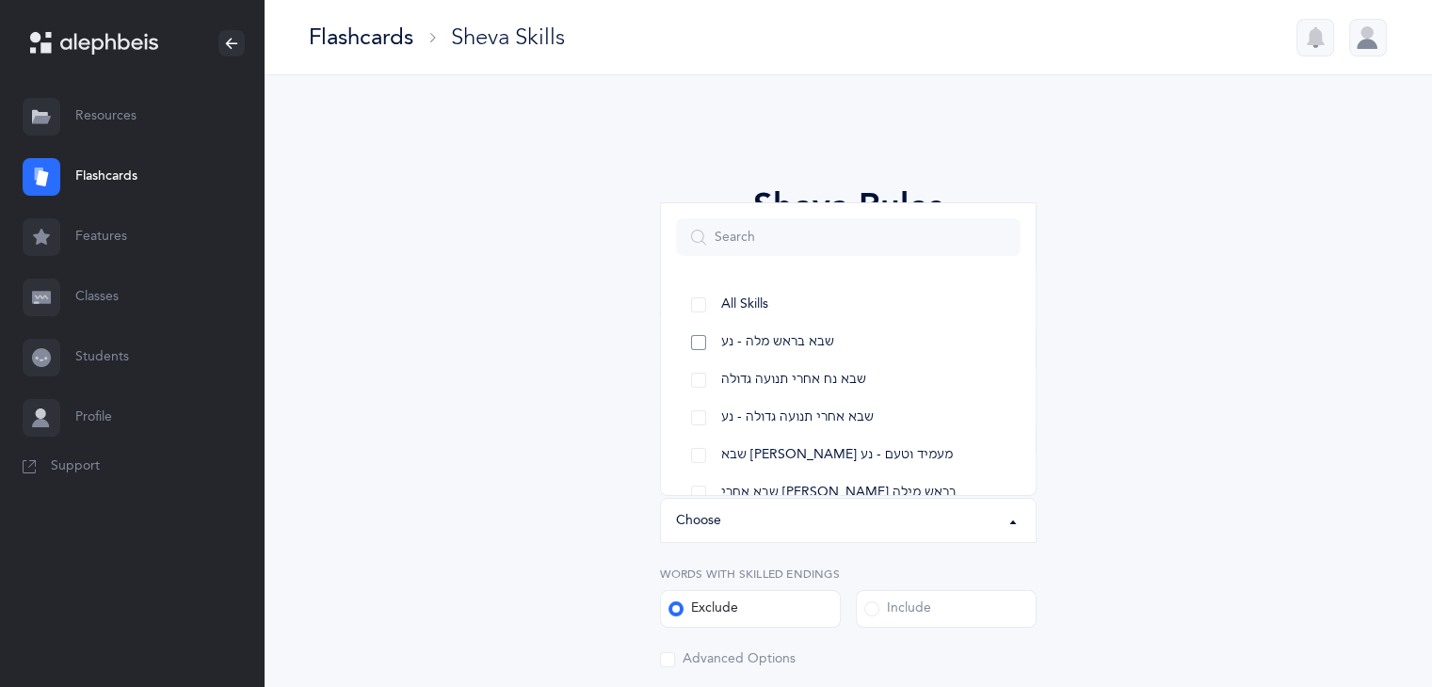
click at [700, 347] on link "שבא בראש מלה - נע" at bounding box center [848, 343] width 345 height 38
select select "12"
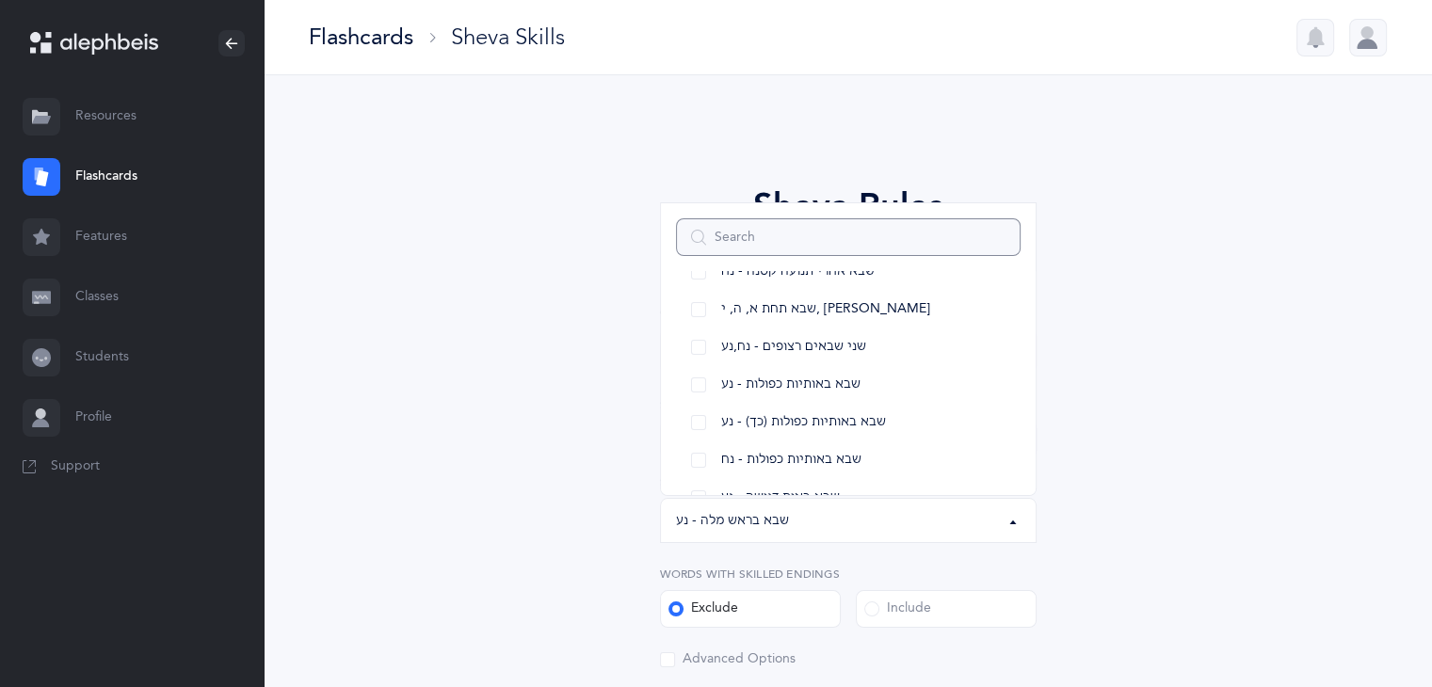
scroll to position [264, 0]
click at [701, 339] on link "שני שבאים רצופים - נח,נע" at bounding box center [848, 343] width 345 height 38
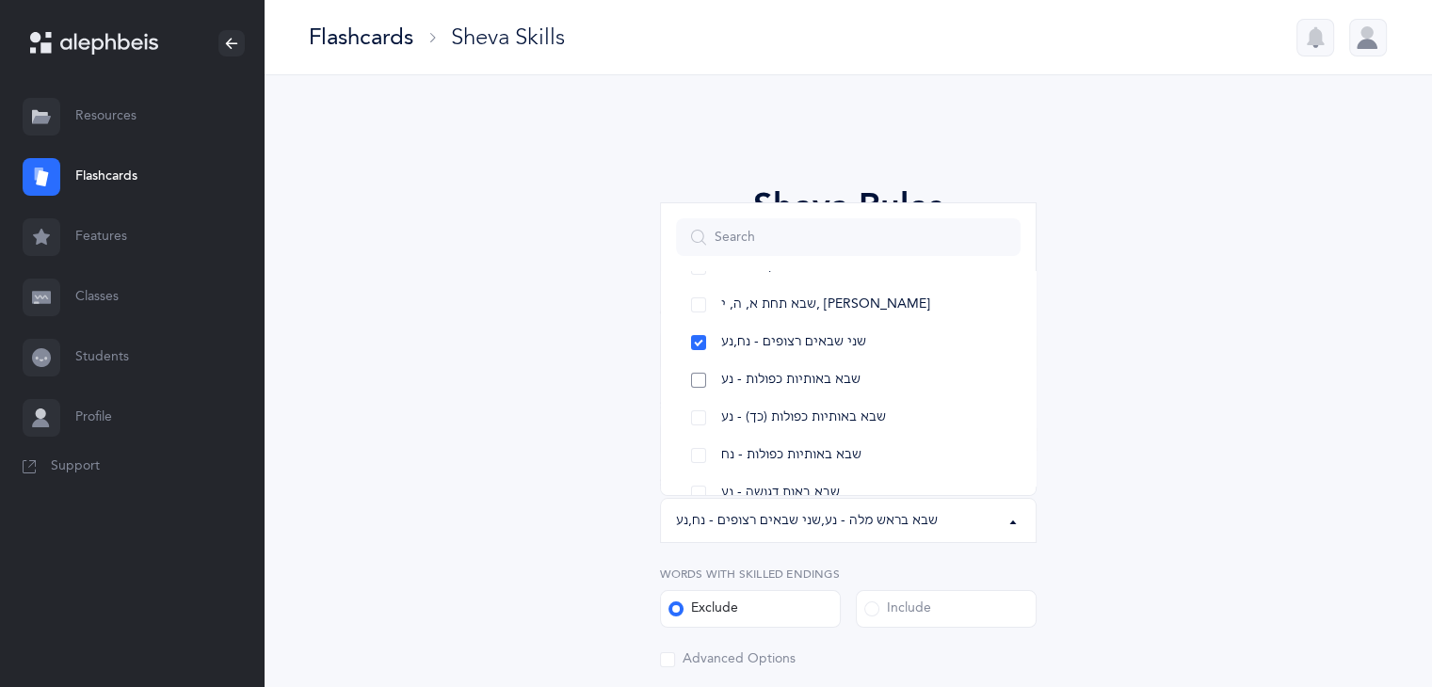
click at [701, 383] on link "שבא באותיות כפולות - נע" at bounding box center [848, 381] width 345 height 38
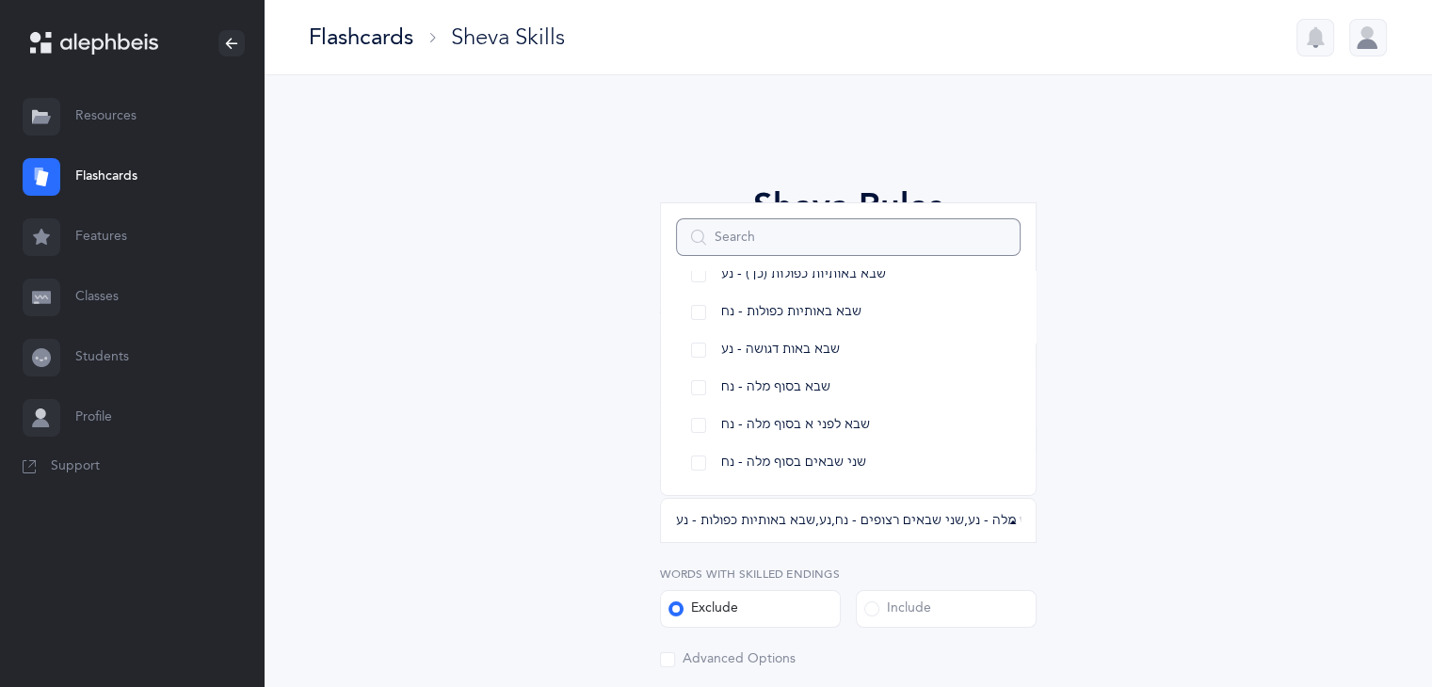
scroll to position [406, 0]
click at [819, 347] on span "שבא באות דגושה - נע" at bounding box center [780, 351] width 119 height 17
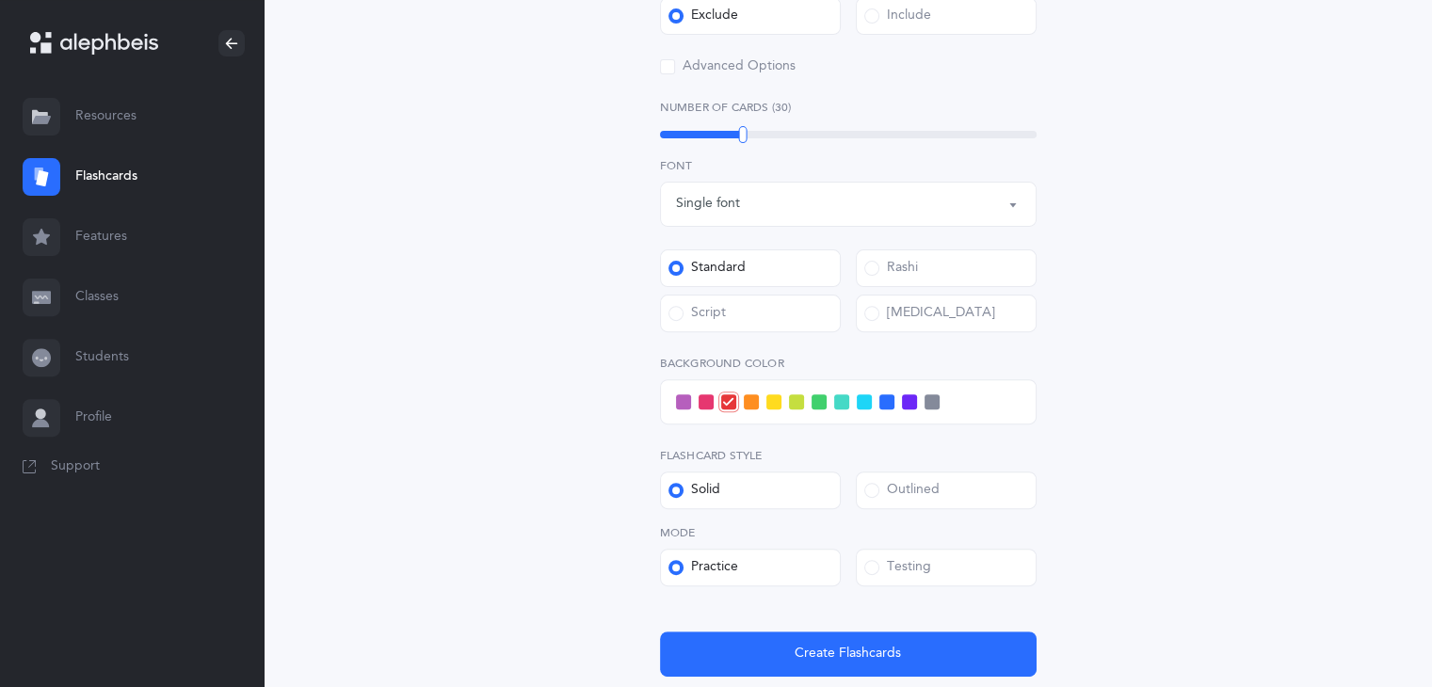
scroll to position [622, 0]
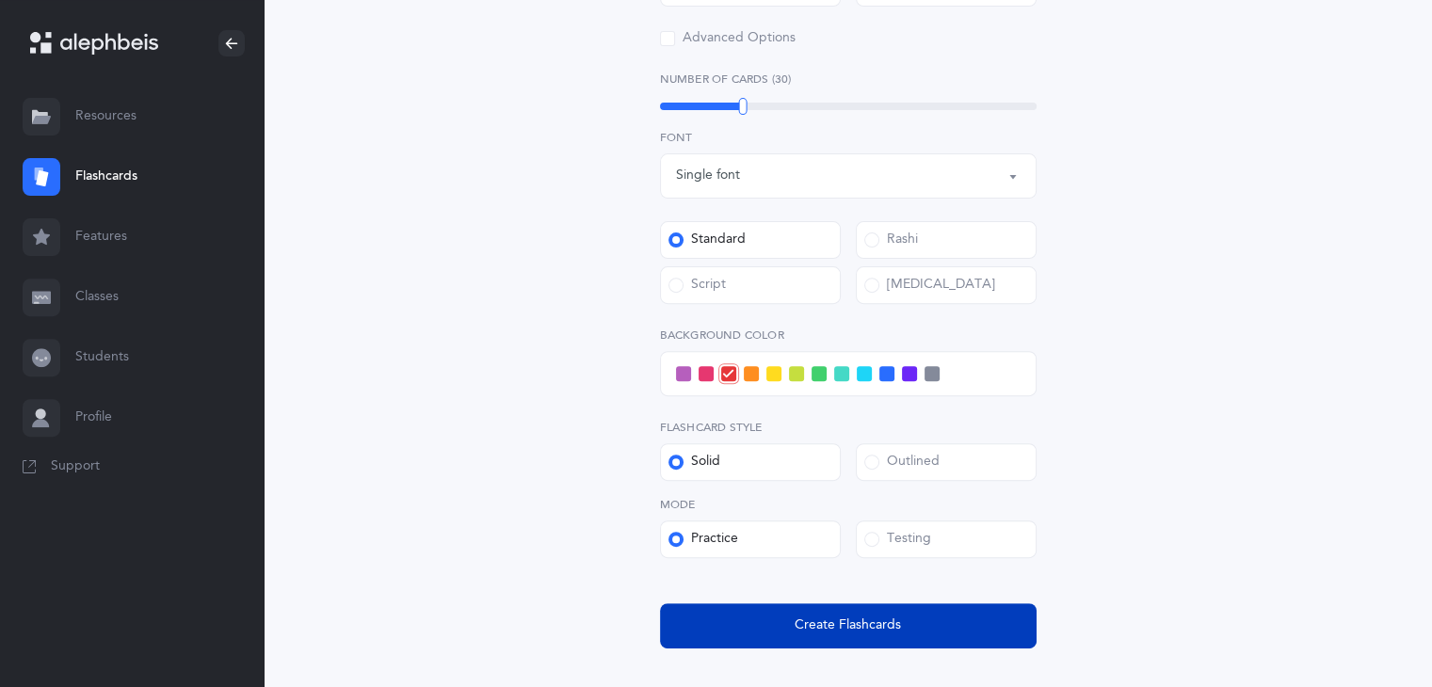
click at [837, 610] on button "Create Flashcards" at bounding box center [848, 626] width 377 height 45
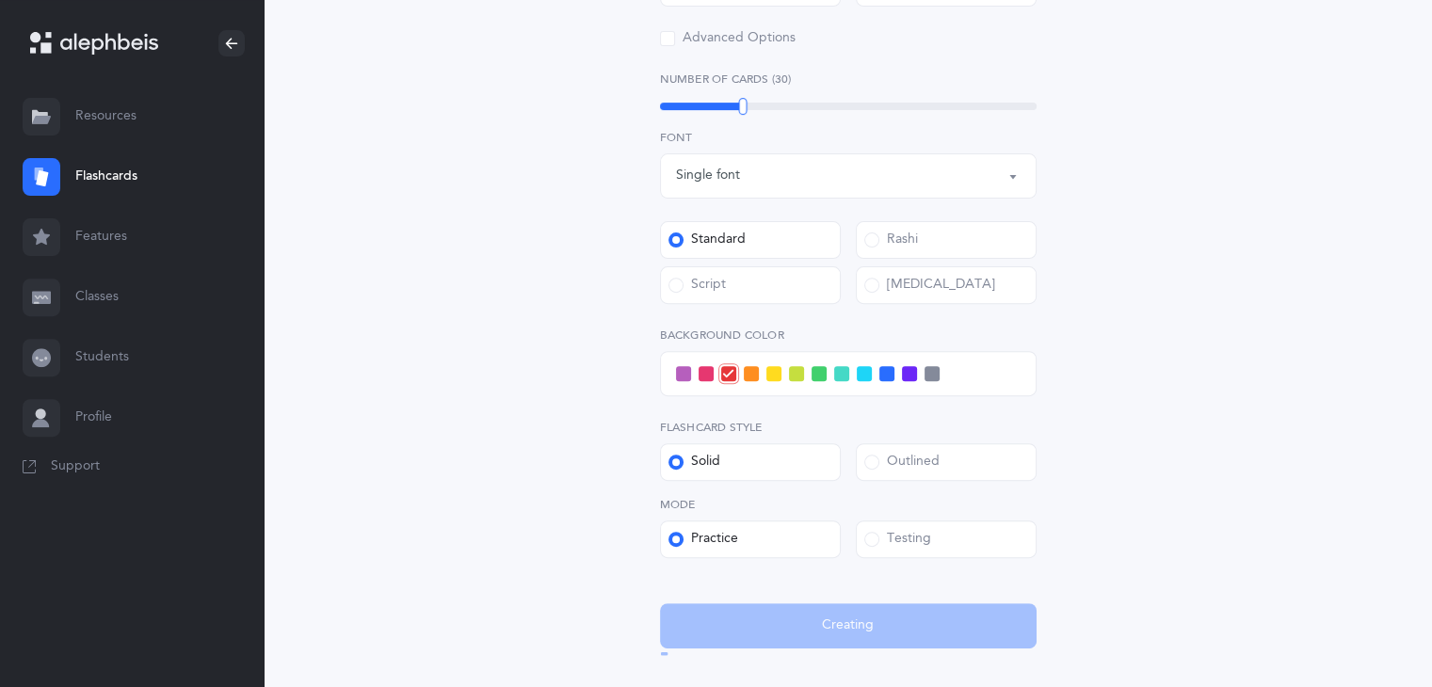
scroll to position [0, 0]
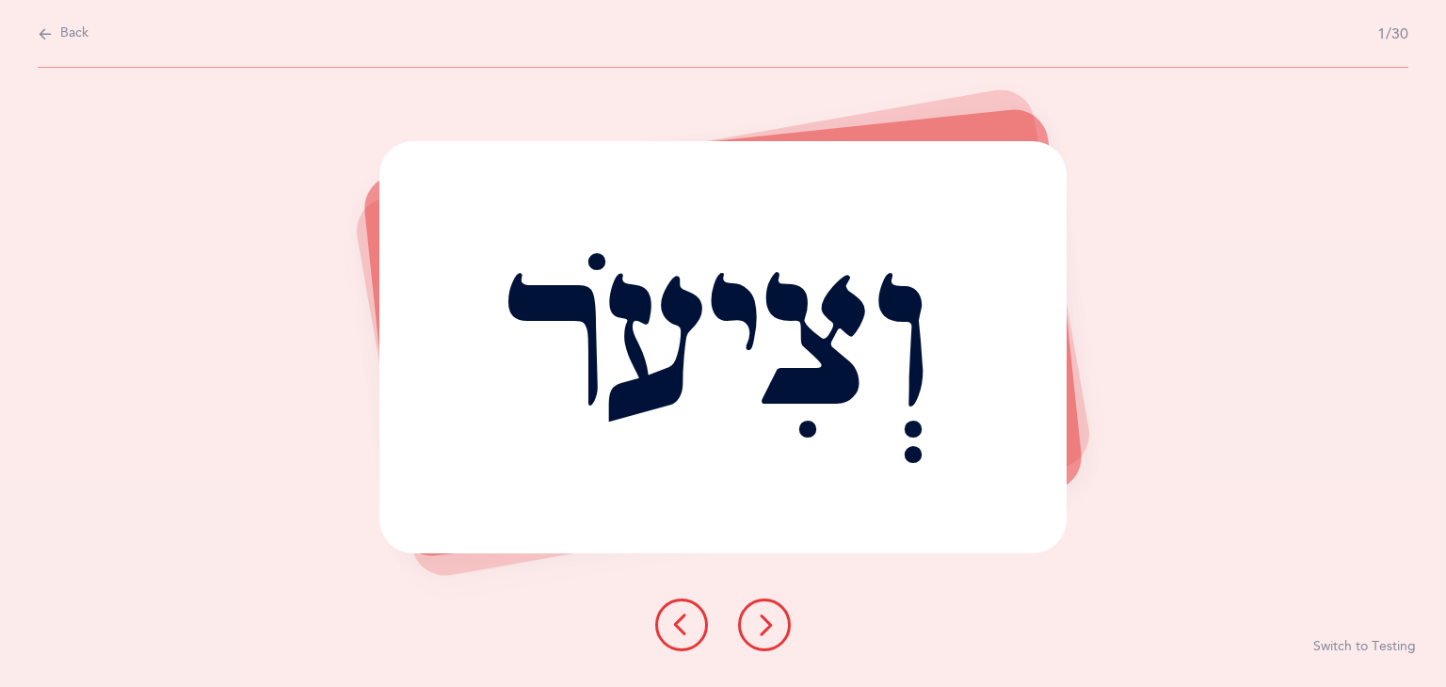
click at [776, 627] on button at bounding box center [764, 625] width 53 height 53
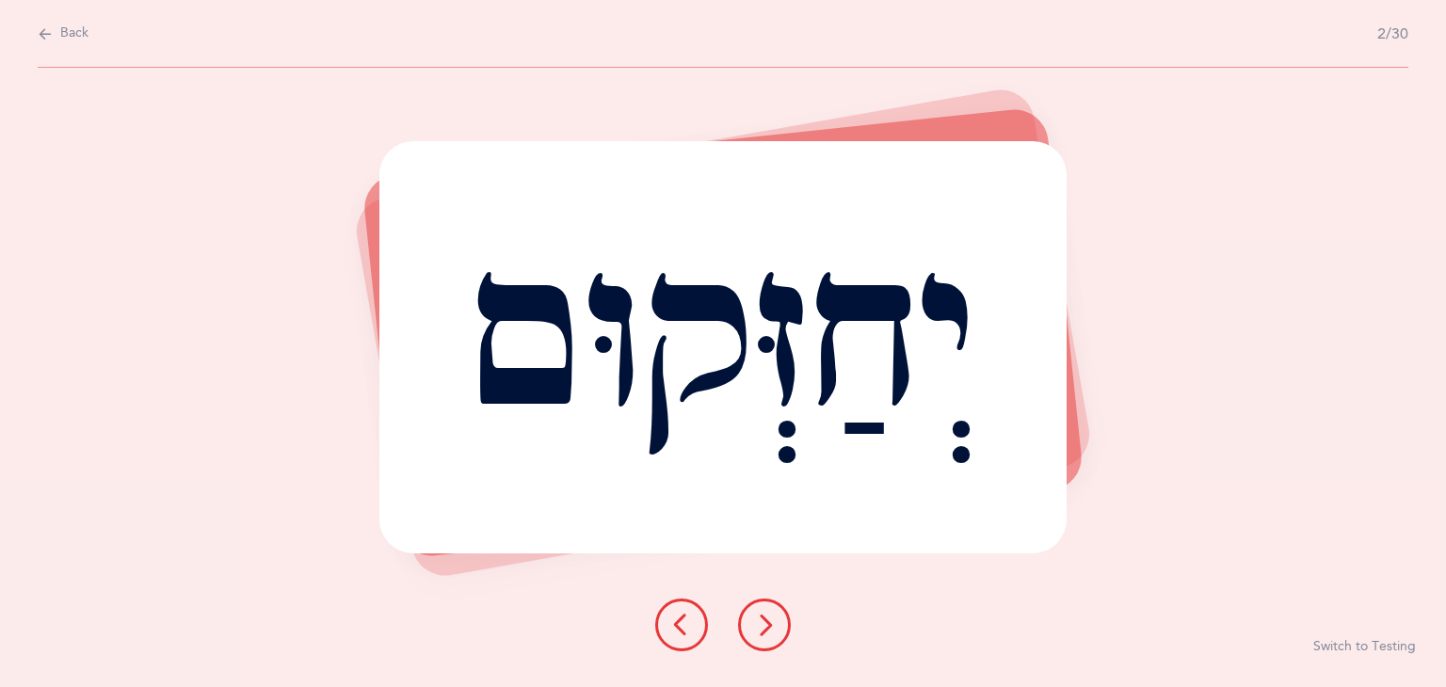
click at [69, 35] on span "Back" at bounding box center [74, 33] width 28 height 19
select select "5"
select select "12"
select select "single"
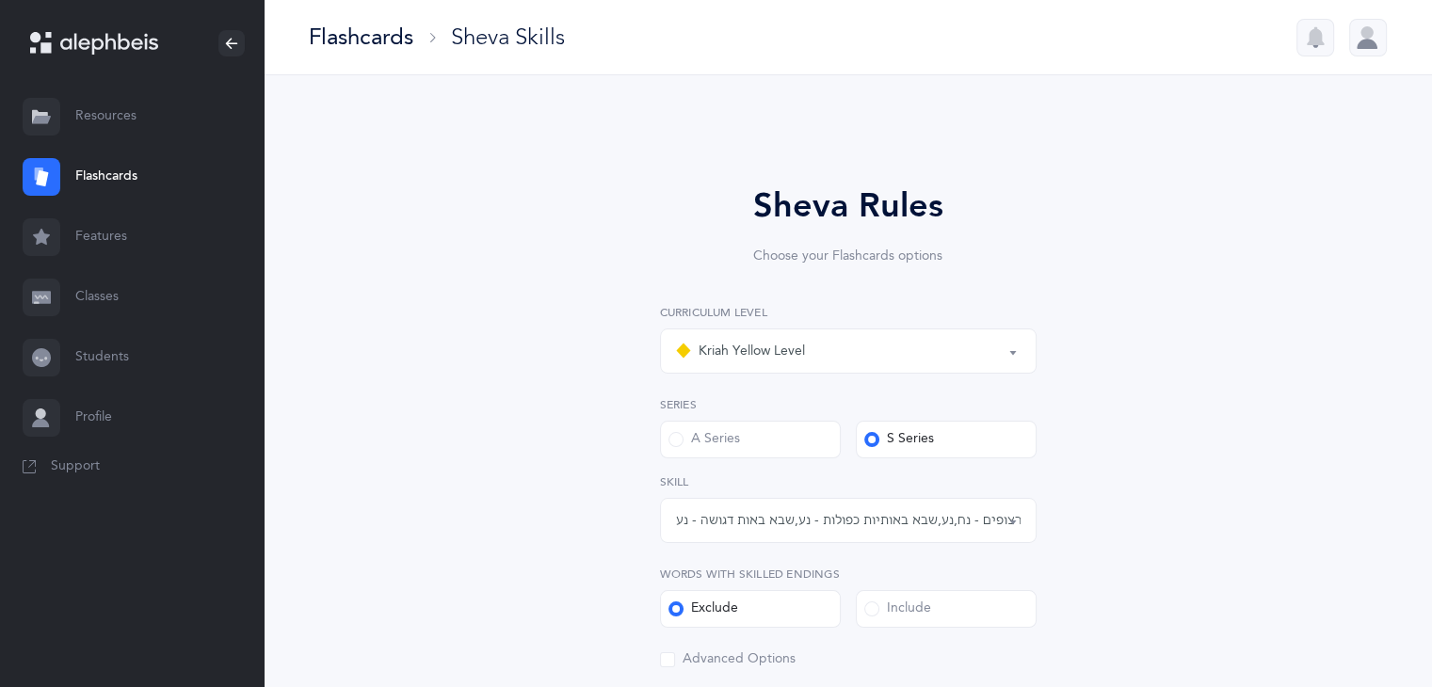
click at [90, 113] on link "Resources" at bounding box center [132, 117] width 264 height 60
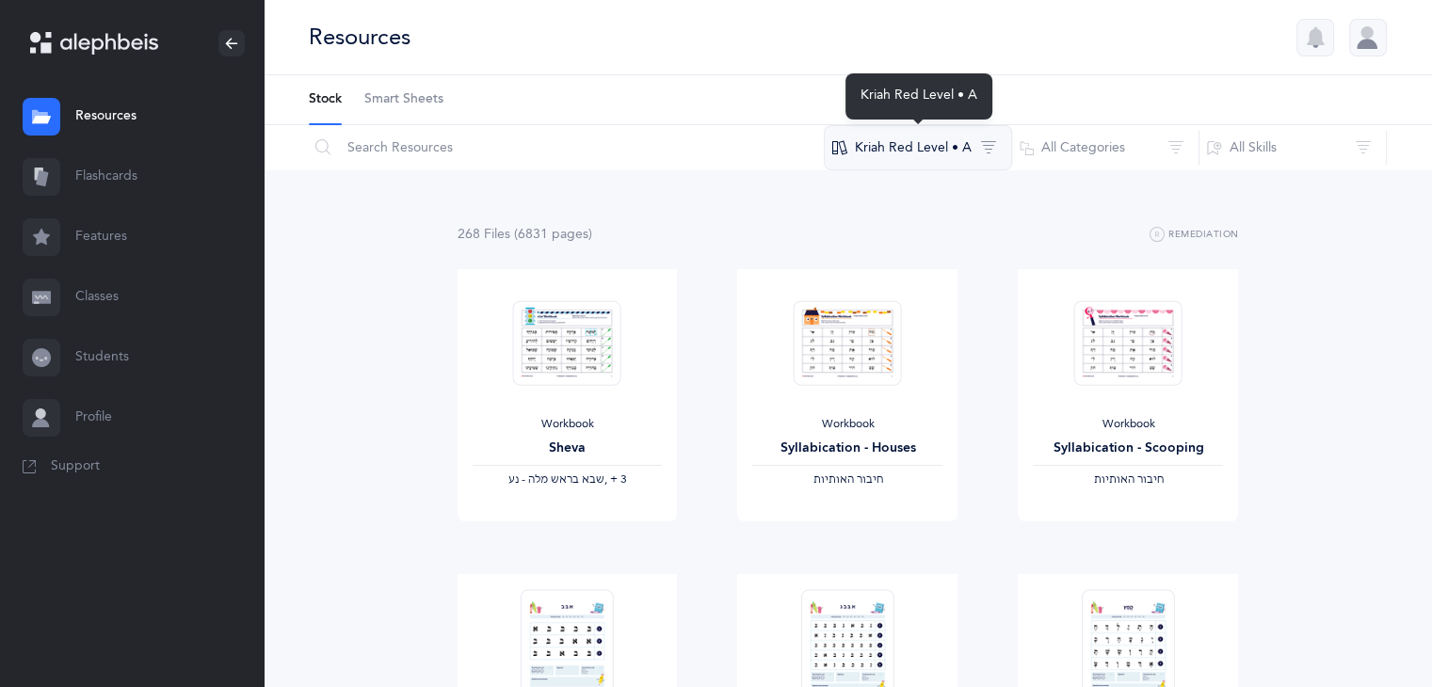
click at [908, 154] on button "Kriah Red Level • A" at bounding box center [918, 147] width 188 height 45
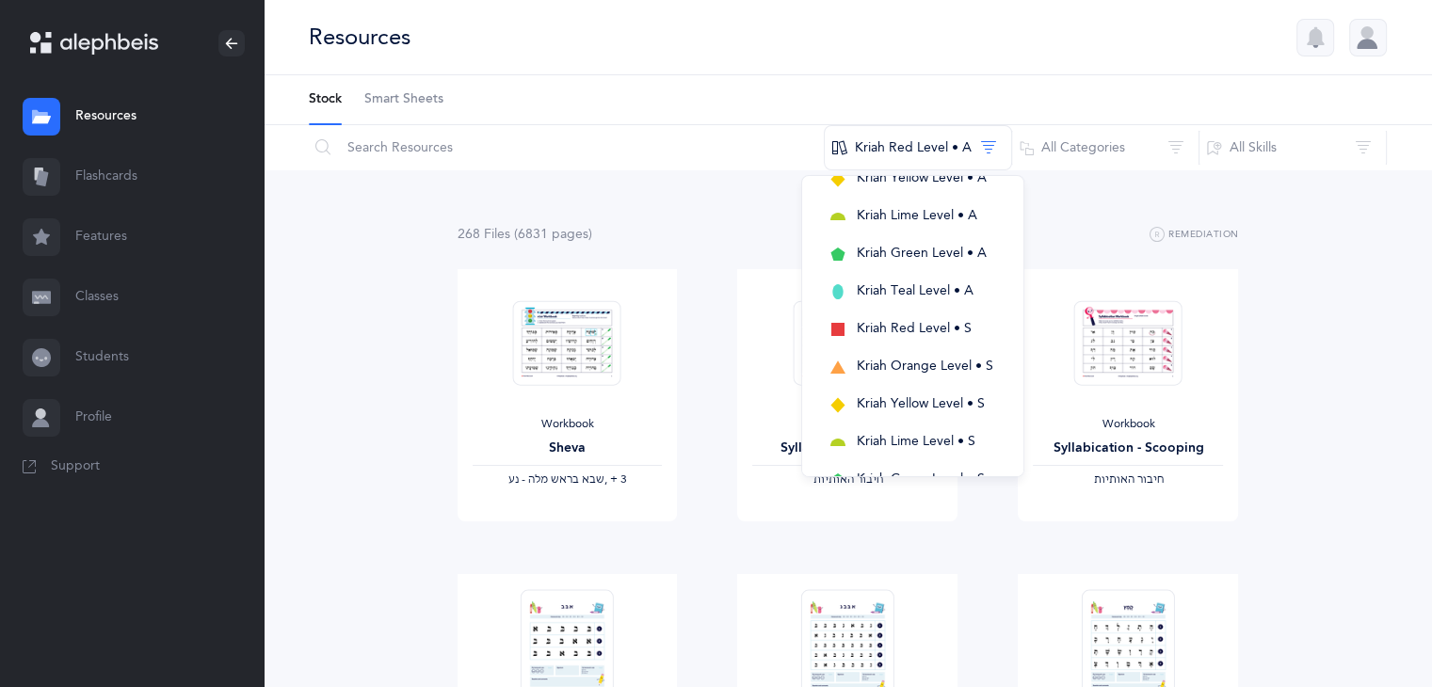
scroll to position [264, 0]
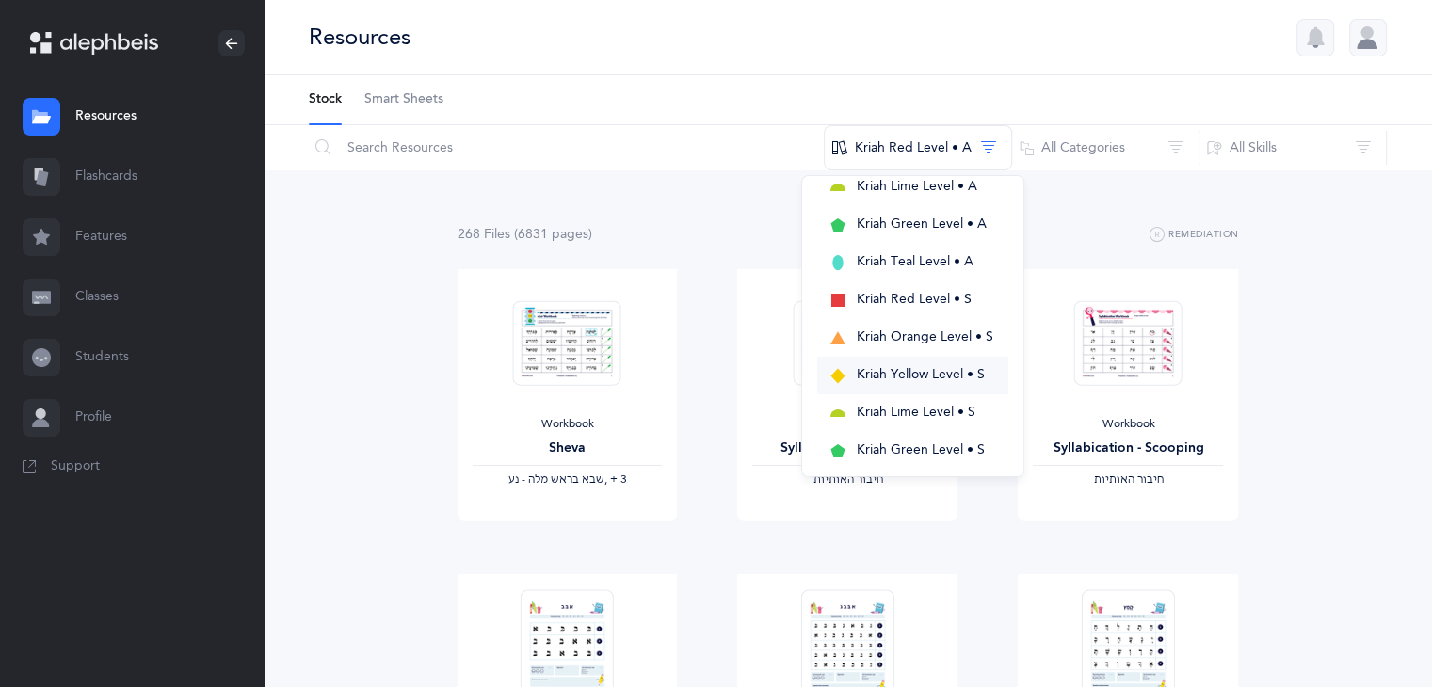
click at [912, 372] on span "Kriah Yellow Level • S" at bounding box center [921, 374] width 128 height 15
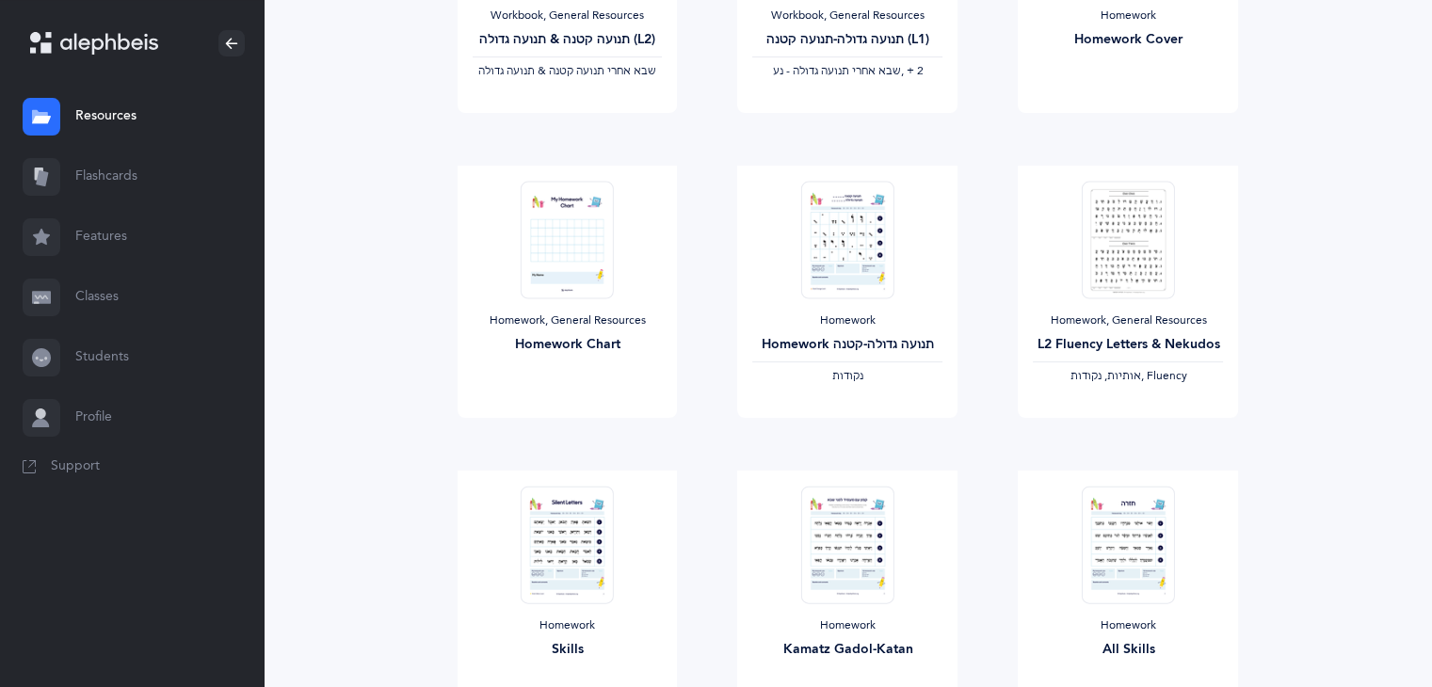
scroll to position [414, 0]
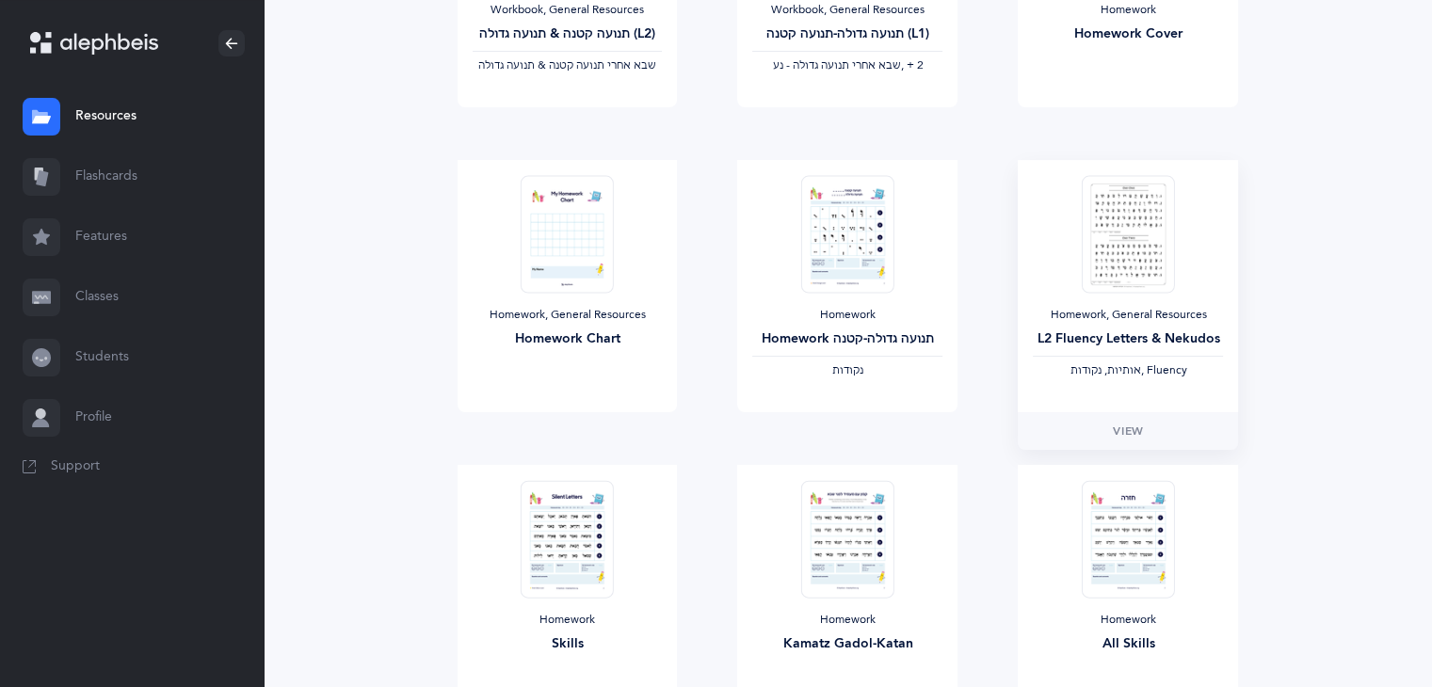
click at [1133, 265] on img at bounding box center [1128, 234] width 92 height 118
click at [1111, 261] on img at bounding box center [1128, 234] width 92 height 118
click at [1123, 426] on span "View" at bounding box center [1128, 431] width 30 height 17
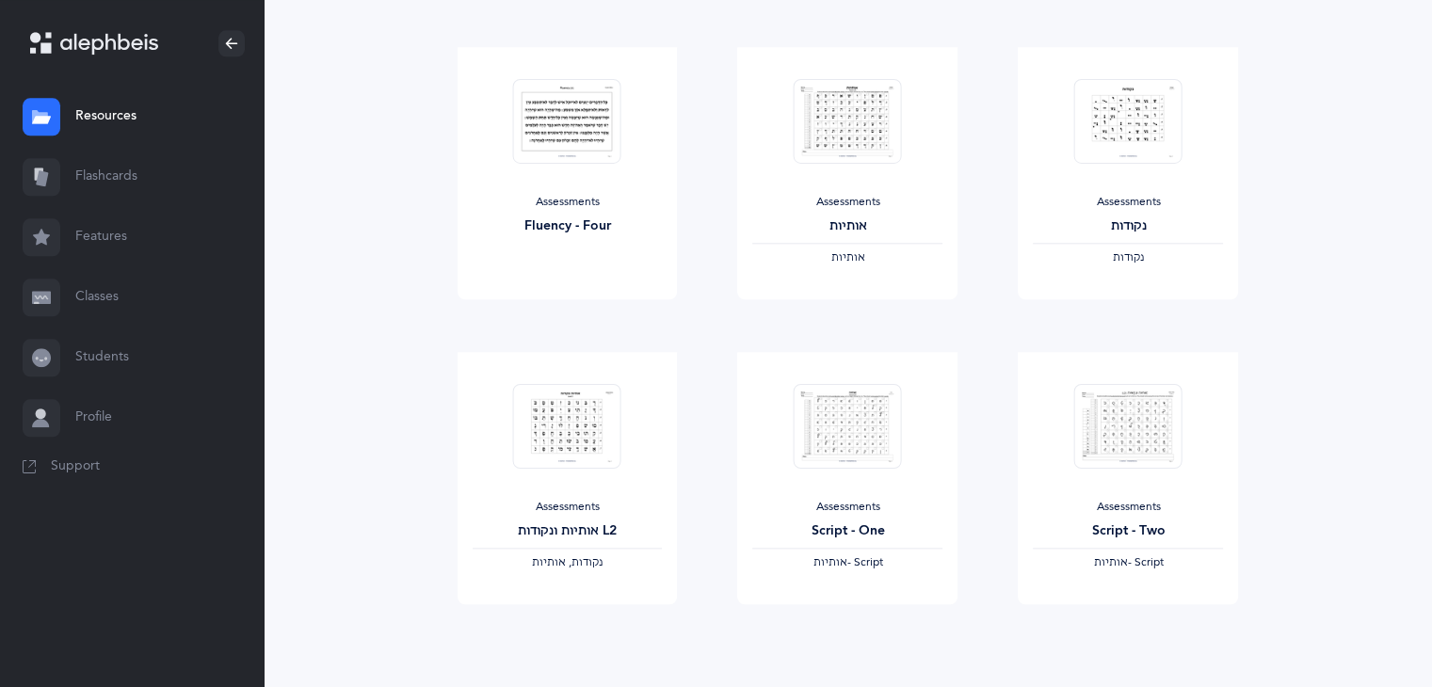
scroll to position [2066, 0]
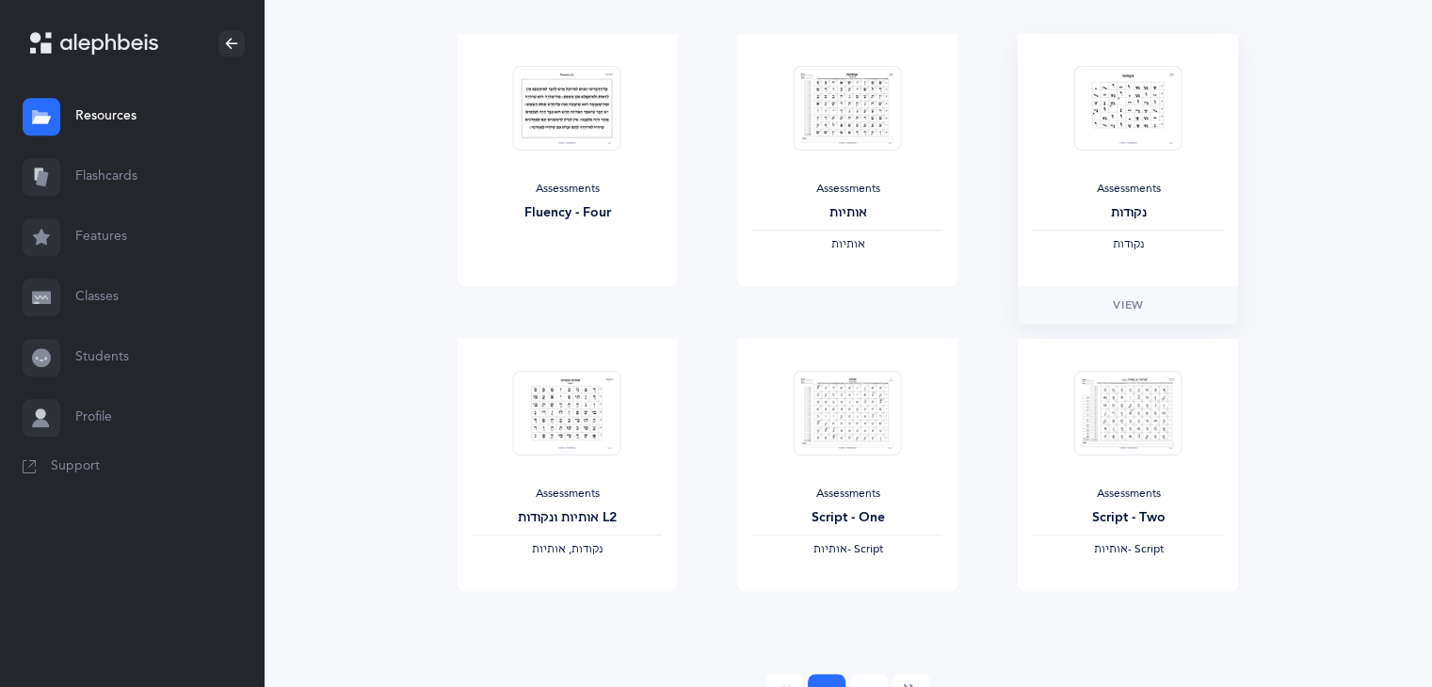
click at [1139, 114] on img at bounding box center [1129, 108] width 108 height 86
click at [1136, 291] on link "View" at bounding box center [1128, 305] width 220 height 38
click at [584, 425] on img at bounding box center [567, 413] width 108 height 86
click at [579, 607] on span "View" at bounding box center [567, 610] width 30 height 17
